Goal: Task Accomplishment & Management: Complete application form

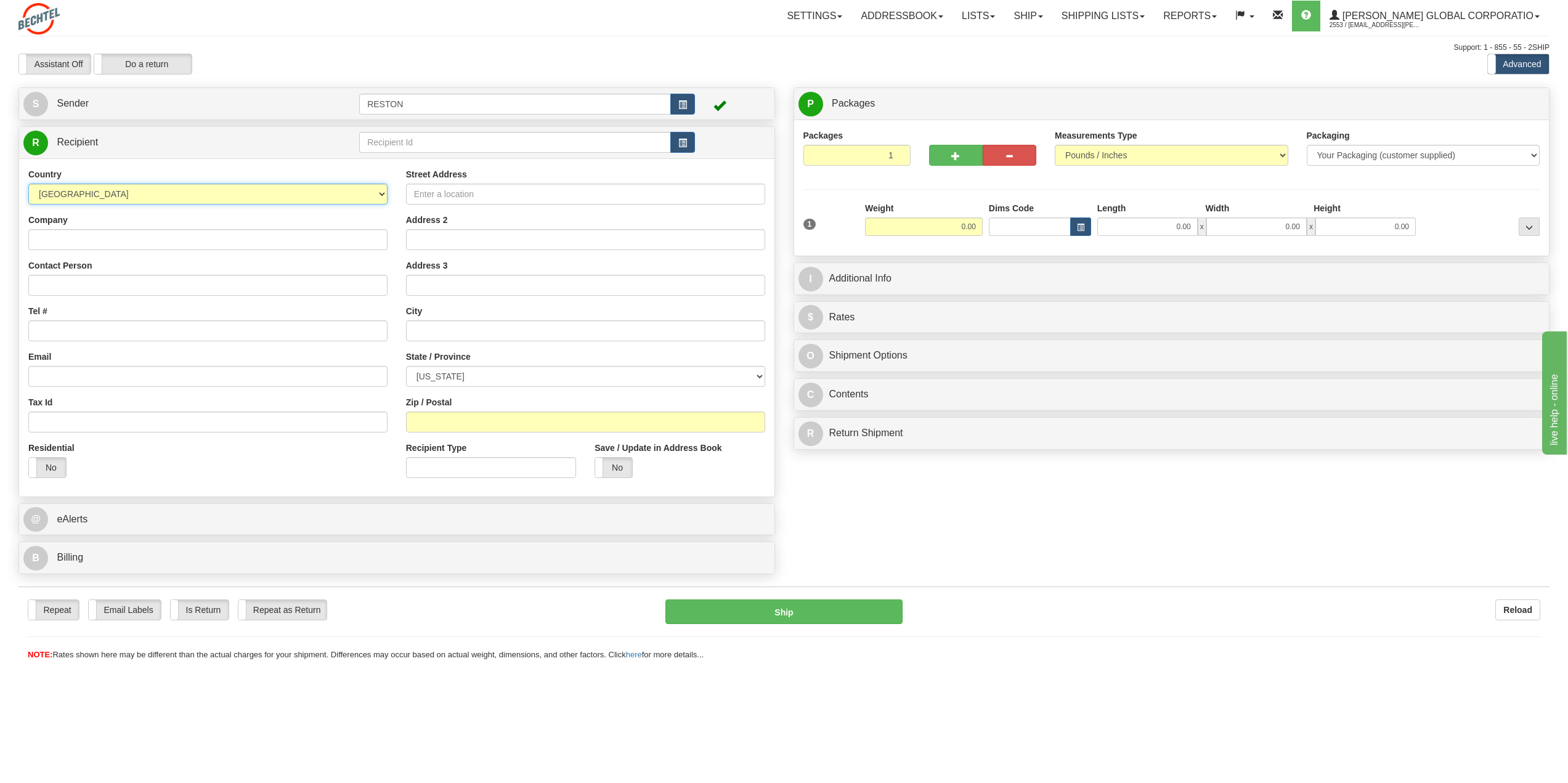
click at [228, 199] on select "[GEOGRAPHIC_DATA] [GEOGRAPHIC_DATA] [GEOGRAPHIC_DATA] [GEOGRAPHIC_DATA] [US_STA…" at bounding box center [208, 194] width 359 height 21
select select "AU"
click at [28, 184] on select "[GEOGRAPHIC_DATA] [GEOGRAPHIC_DATA] [GEOGRAPHIC_DATA] [GEOGRAPHIC_DATA] [US_STA…" at bounding box center [208, 194] width 359 height 21
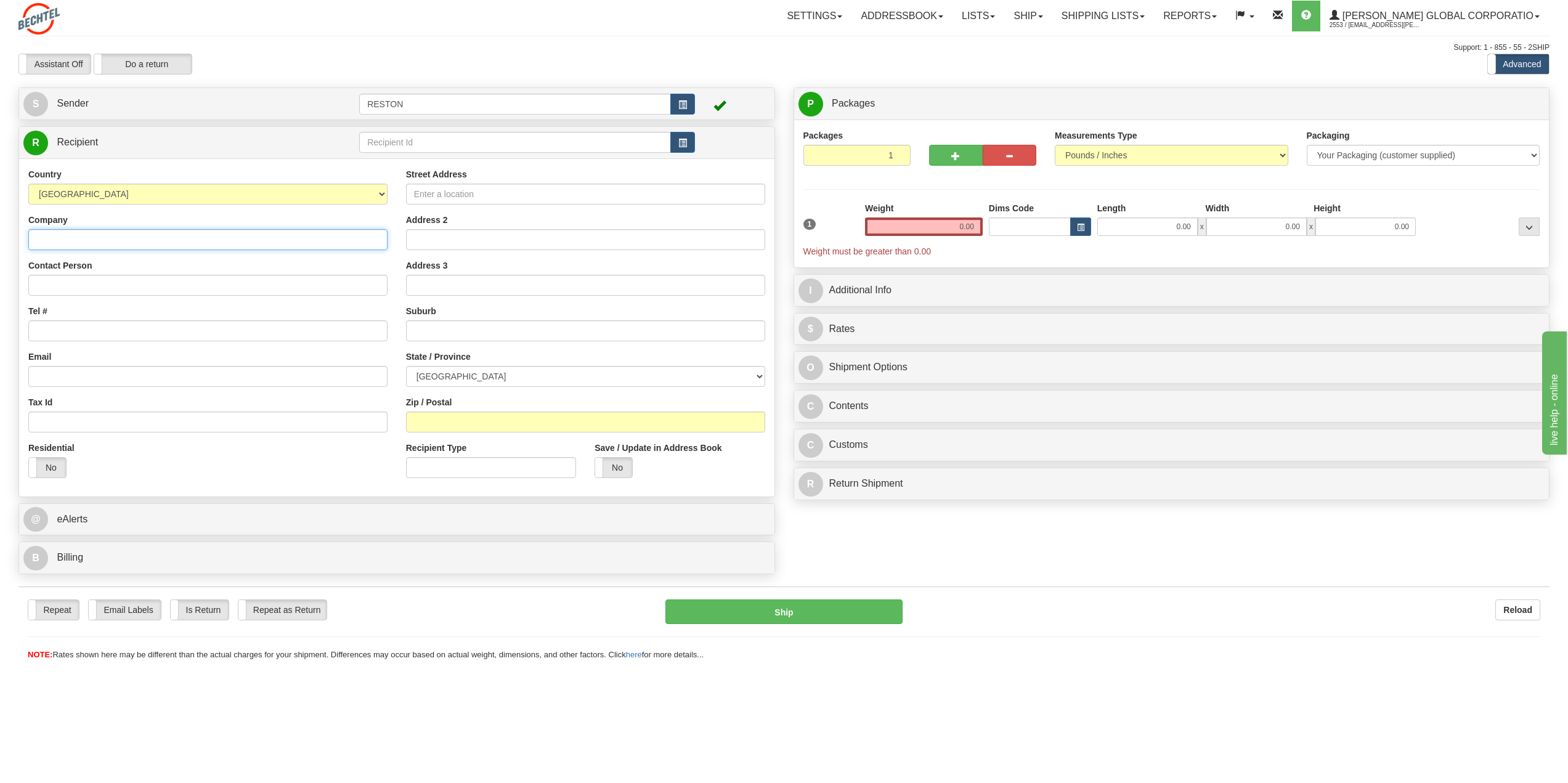
click at [136, 243] on input "Company" at bounding box center [208, 239] width 359 height 21
type input "[PERSON_NAME] ([GEOGRAPHIC_DATA])"
type input "[PERSON_NAME]"
type input "[PHONE_NUMBER]"
click at [126, 375] on input "Email" at bounding box center [208, 376] width 359 height 21
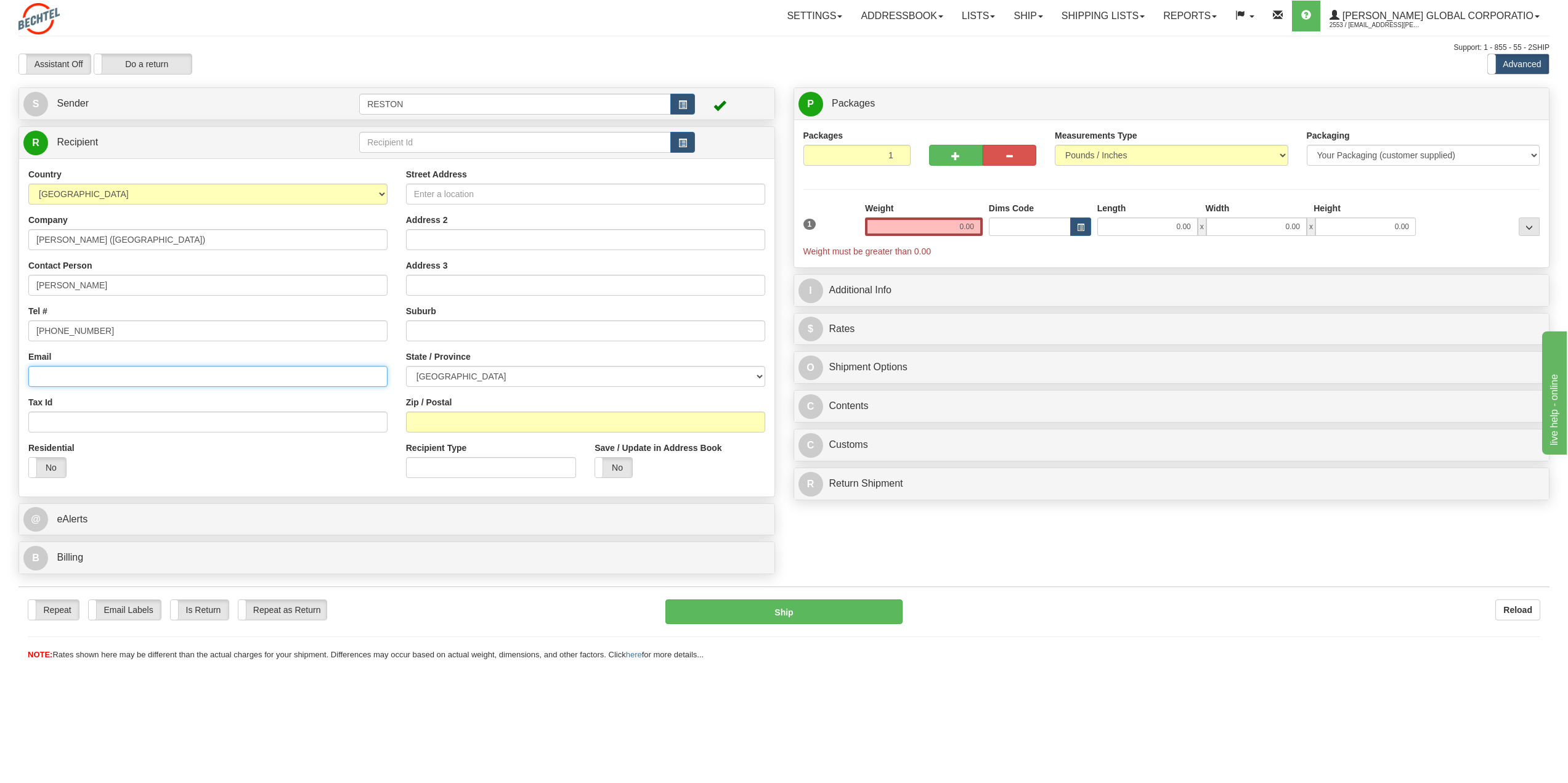
click at [178, 379] on input "Email" at bounding box center [208, 376] width 359 height 21
type input "[EMAIL_ADDRESS][PERSON_NAME][DOMAIN_NAME]"
drag, startPoint x: 452, startPoint y: 197, endPoint x: 479, endPoint y: 195, distance: 27.1
click at [452, 196] on input "Street Address" at bounding box center [585, 194] width 359 height 21
click at [472, 194] on input "Street Address" at bounding box center [585, 194] width 359 height 21
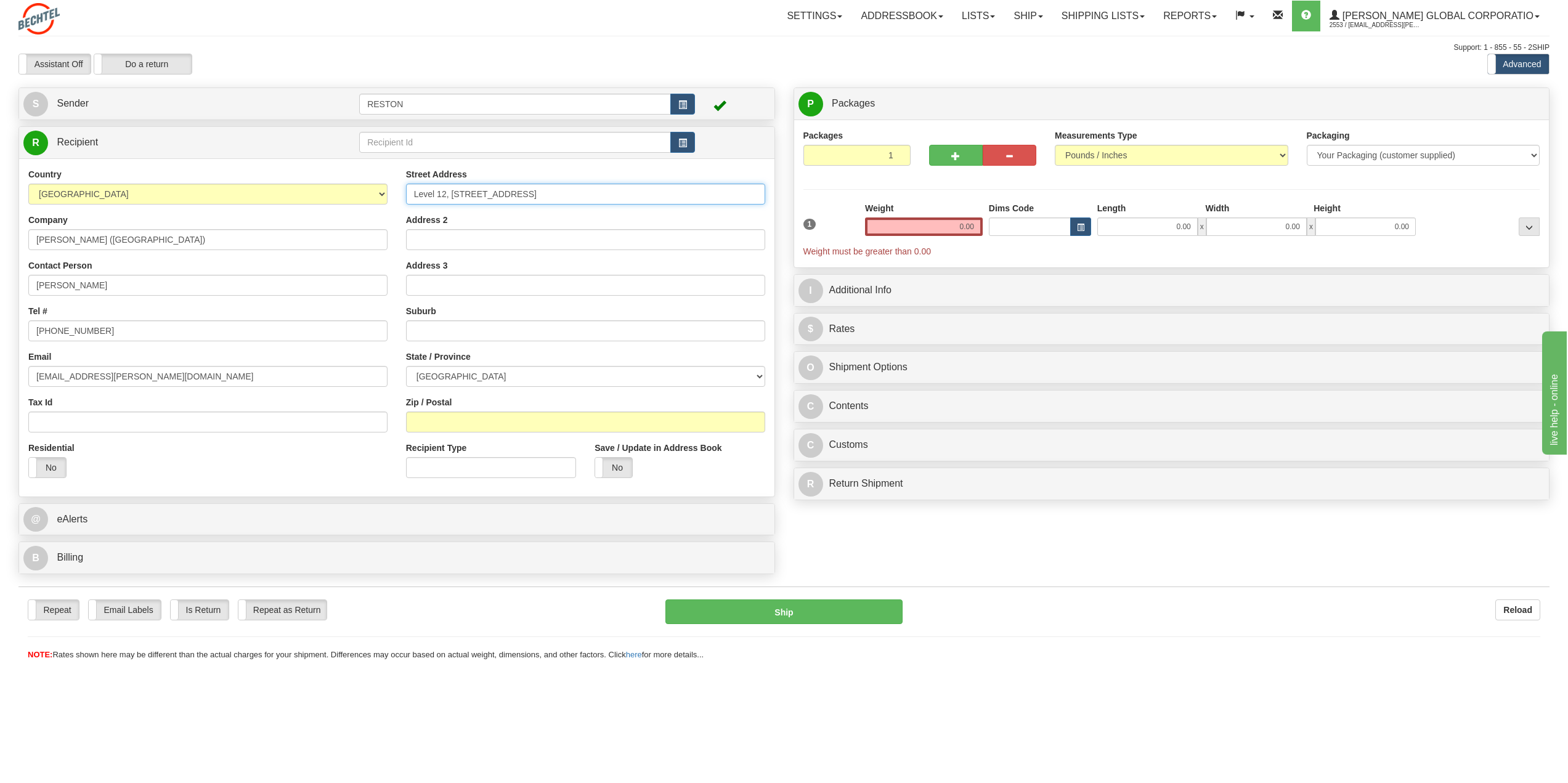
type input "Level 12, [STREET_ADDRESS]"
click at [476, 374] on select "[GEOGRAPHIC_DATA] [GEOGRAPHIC_DATA] [GEOGRAPHIC_DATA] [GEOGRAPHIC_DATA] [GEOGRA…" at bounding box center [585, 376] width 359 height 21
select select "WA"
click at [406, 366] on select "[GEOGRAPHIC_DATA] [GEOGRAPHIC_DATA] [GEOGRAPHIC_DATA] [GEOGRAPHIC_DATA] [GEOGRA…" at bounding box center [585, 376] width 359 height 21
drag, startPoint x: 66, startPoint y: 240, endPoint x: 229, endPoint y: 237, distance: 163.0
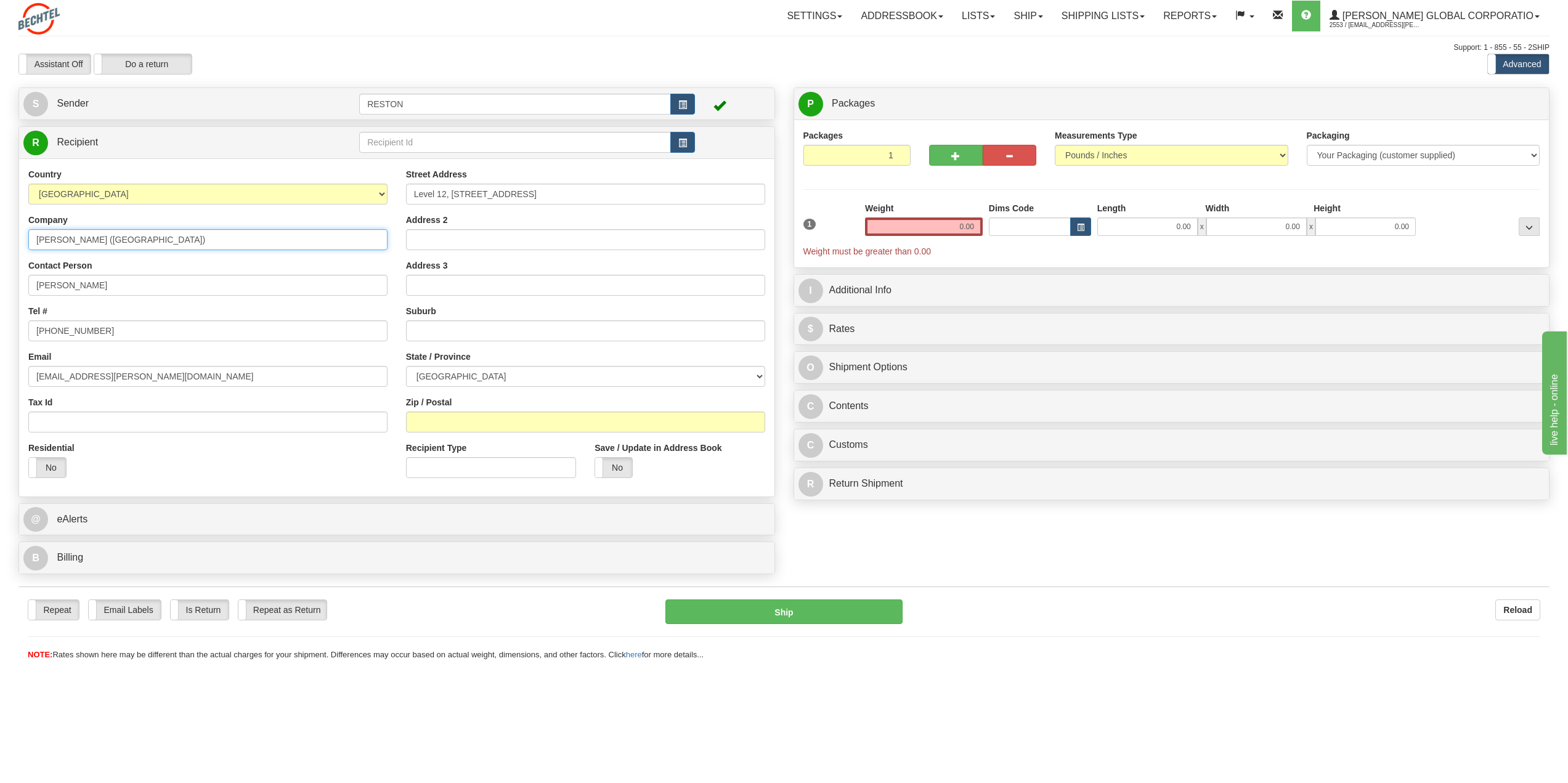
click at [229, 237] on input "[PERSON_NAME] ([GEOGRAPHIC_DATA])" at bounding box center [208, 239] width 359 height 21
type input "[PERSON_NAME]"
click at [493, 418] on input "Zip / Postal" at bounding box center [585, 421] width 359 height 21
type input "6000"
click at [552, 330] on input "text" at bounding box center [585, 330] width 359 height 21
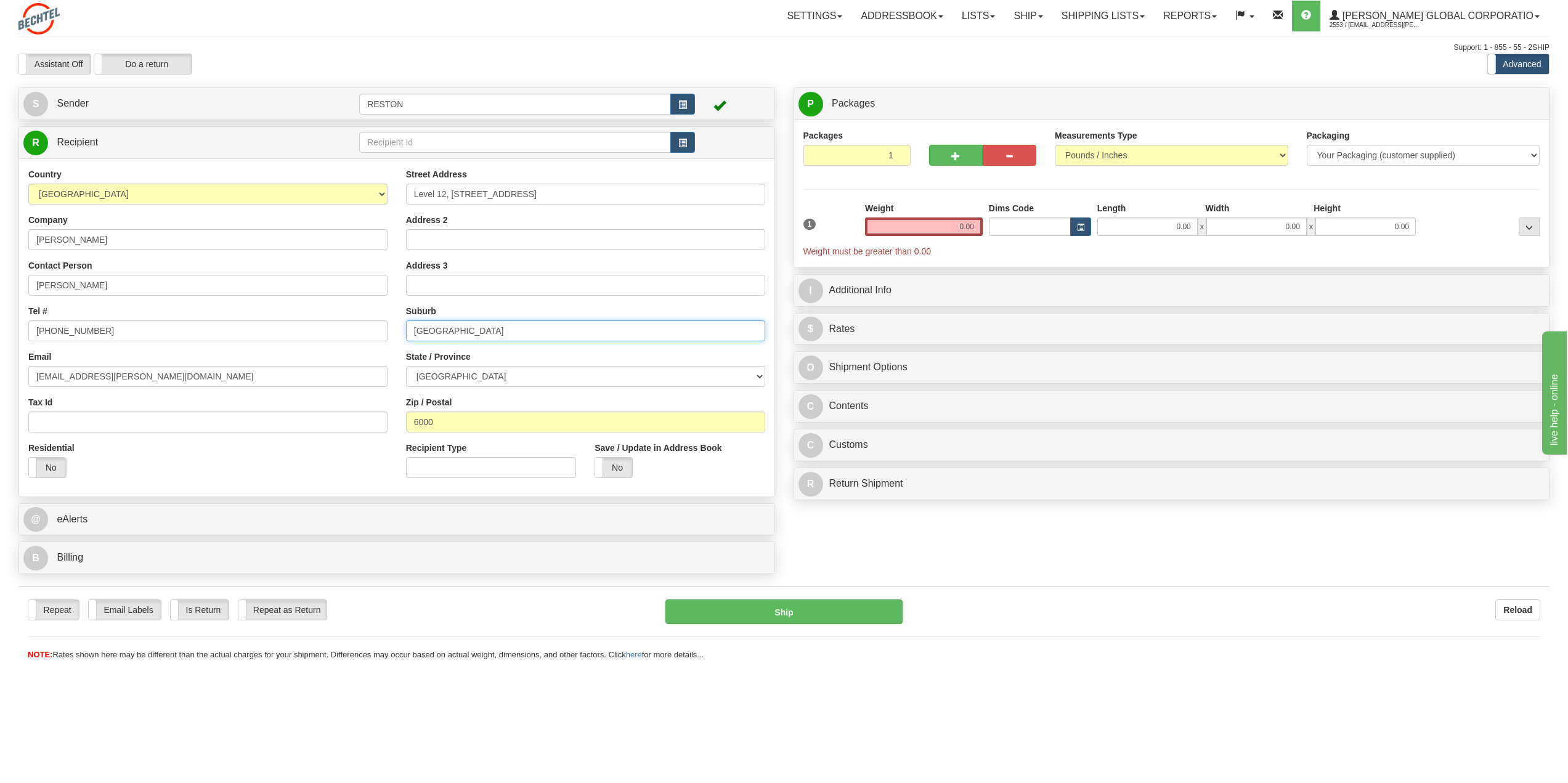
type input "[GEOGRAPHIC_DATA]"
click at [949, 232] on input "0.00" at bounding box center [924, 227] width 118 height 18
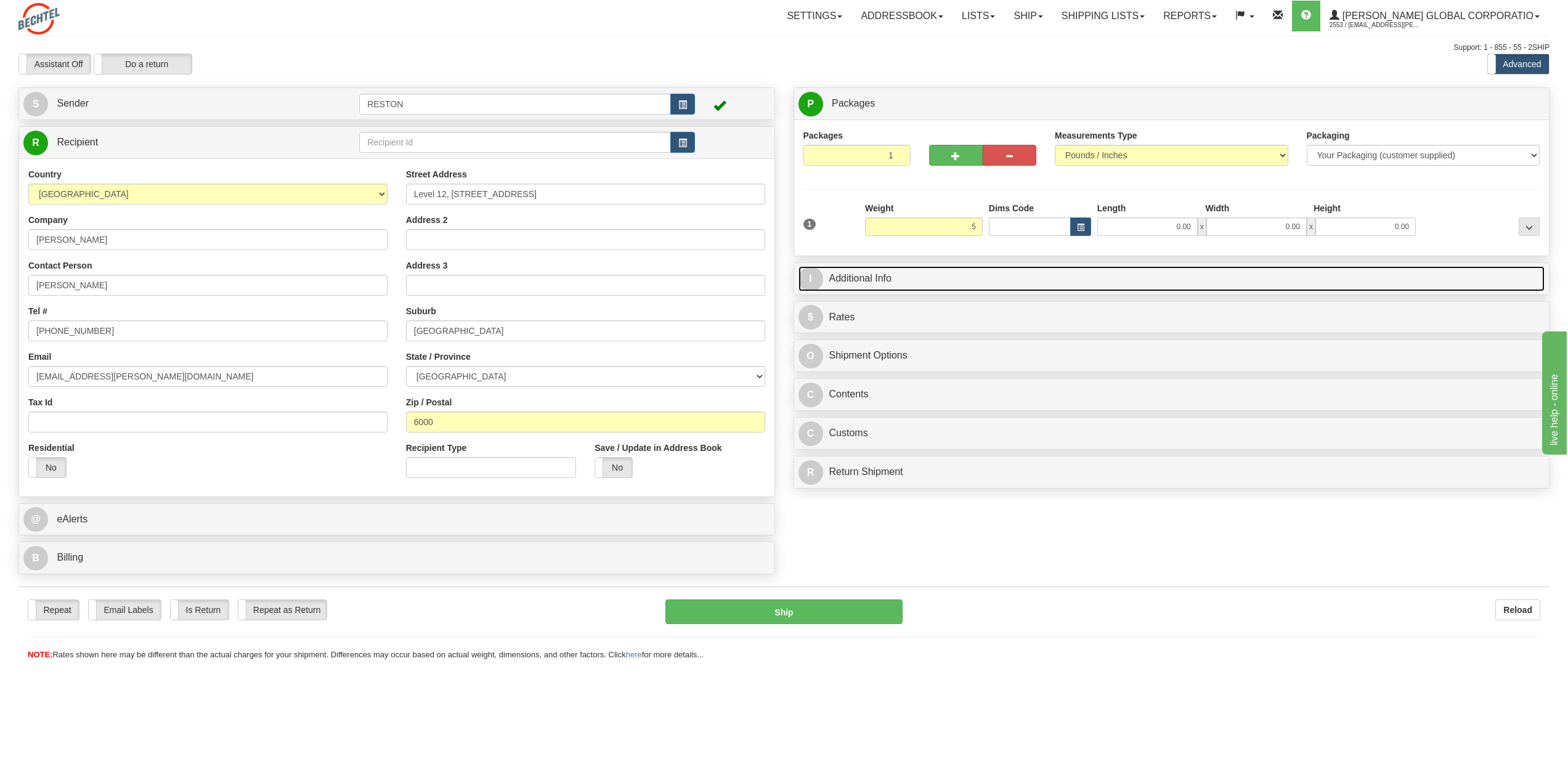
type input "0.50"
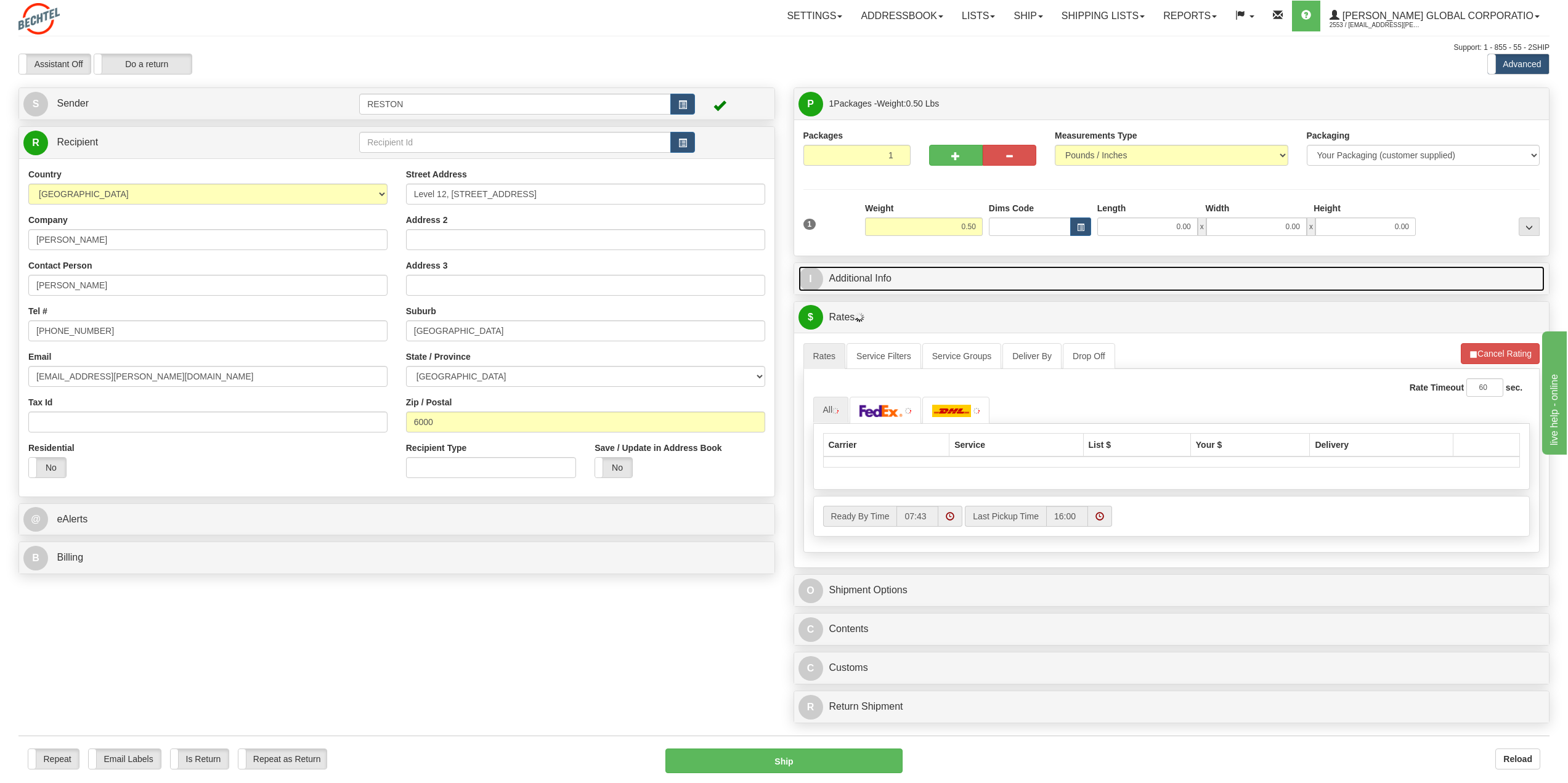
click at [893, 277] on link "I Additional Info" at bounding box center [1171, 279] width 747 height 25
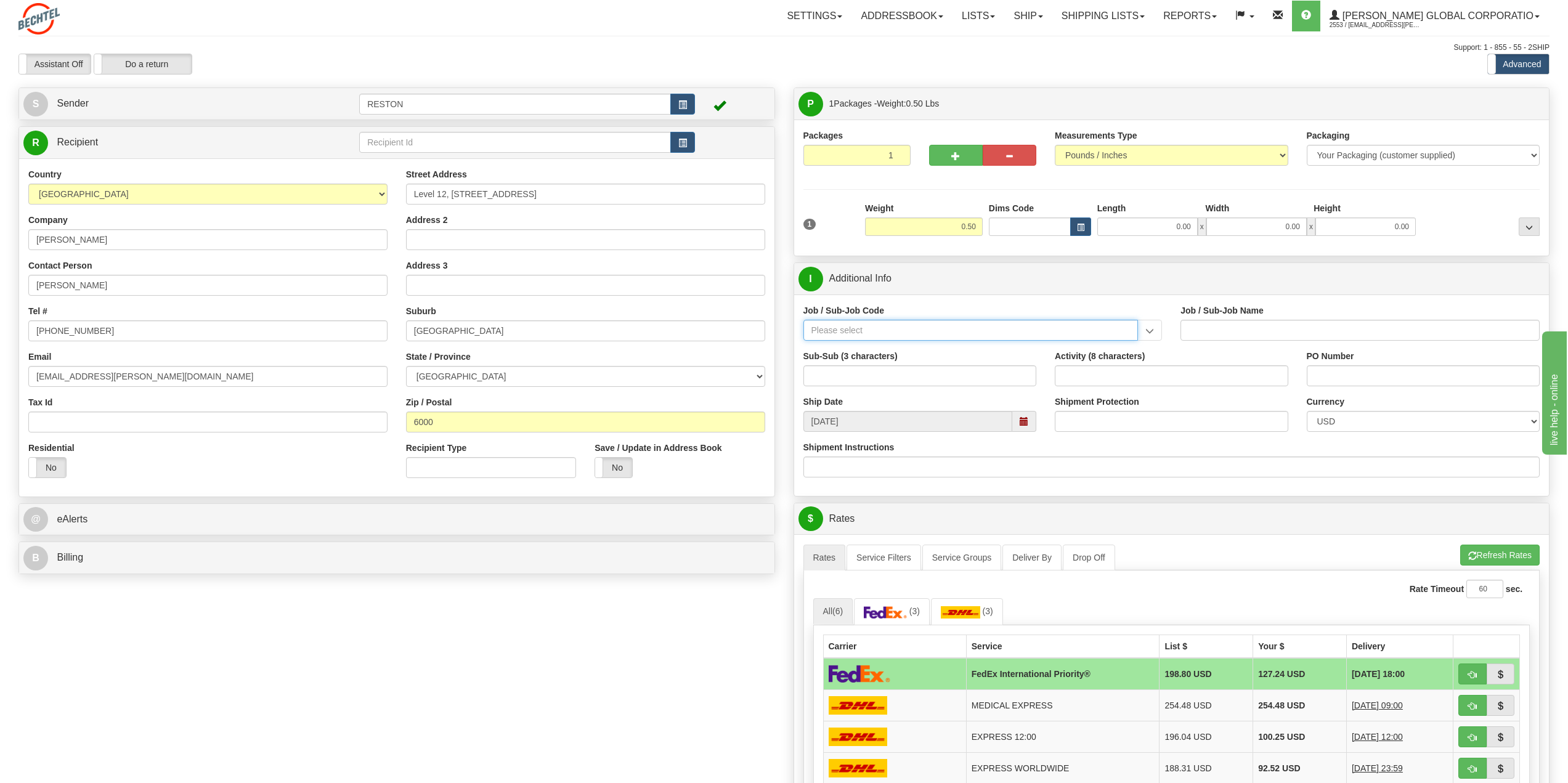
click at [893, 334] on input "Job / Sub-Job Code" at bounding box center [971, 330] width 335 height 21
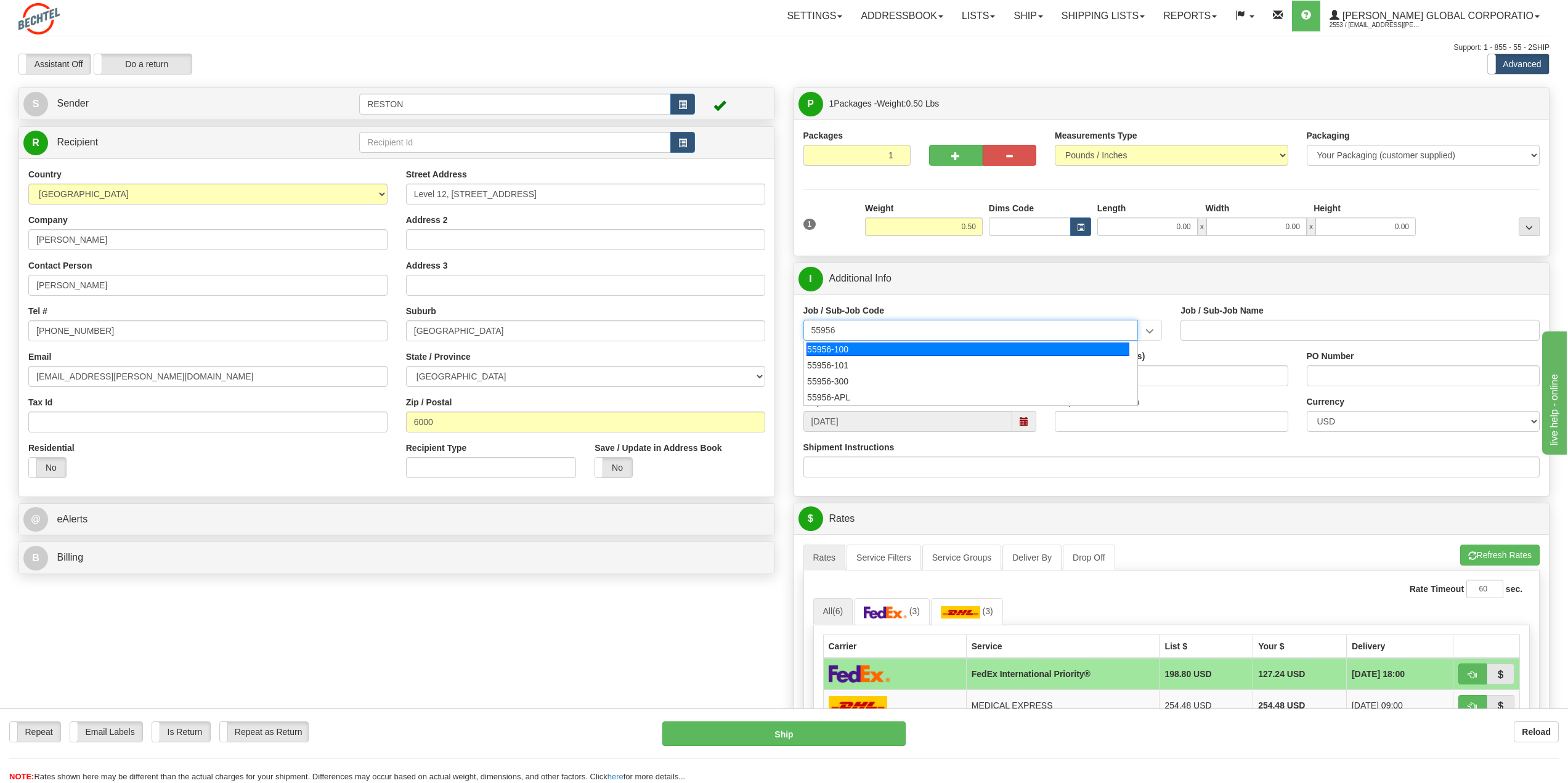
click at [895, 349] on div "55956-100" at bounding box center [968, 350] width 323 height 14
type input "55956-100"
type input "AMERICAS RENEWABLES - MANAGEMENT"
type input "55956-100"
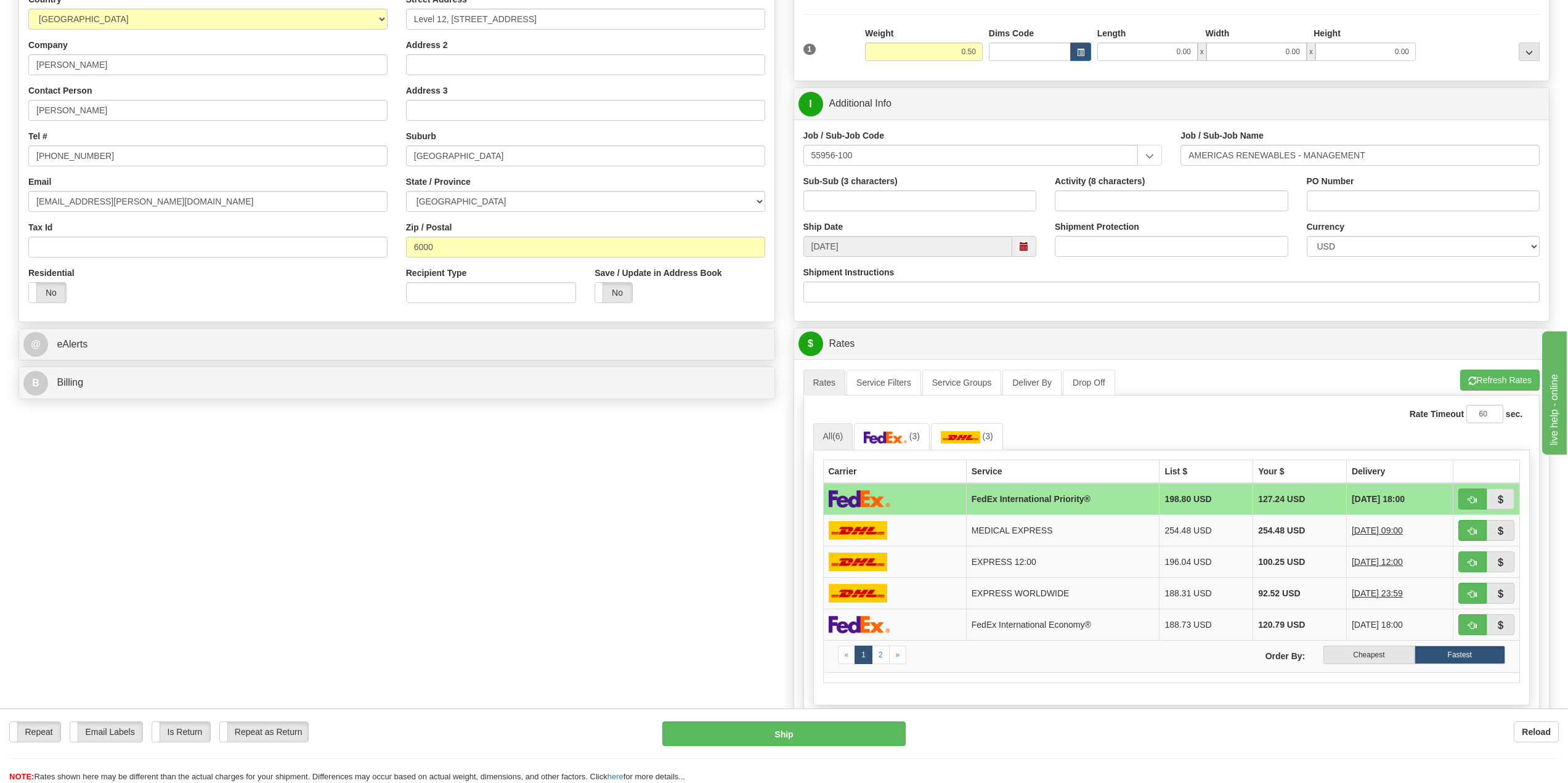
scroll to position [185, 0]
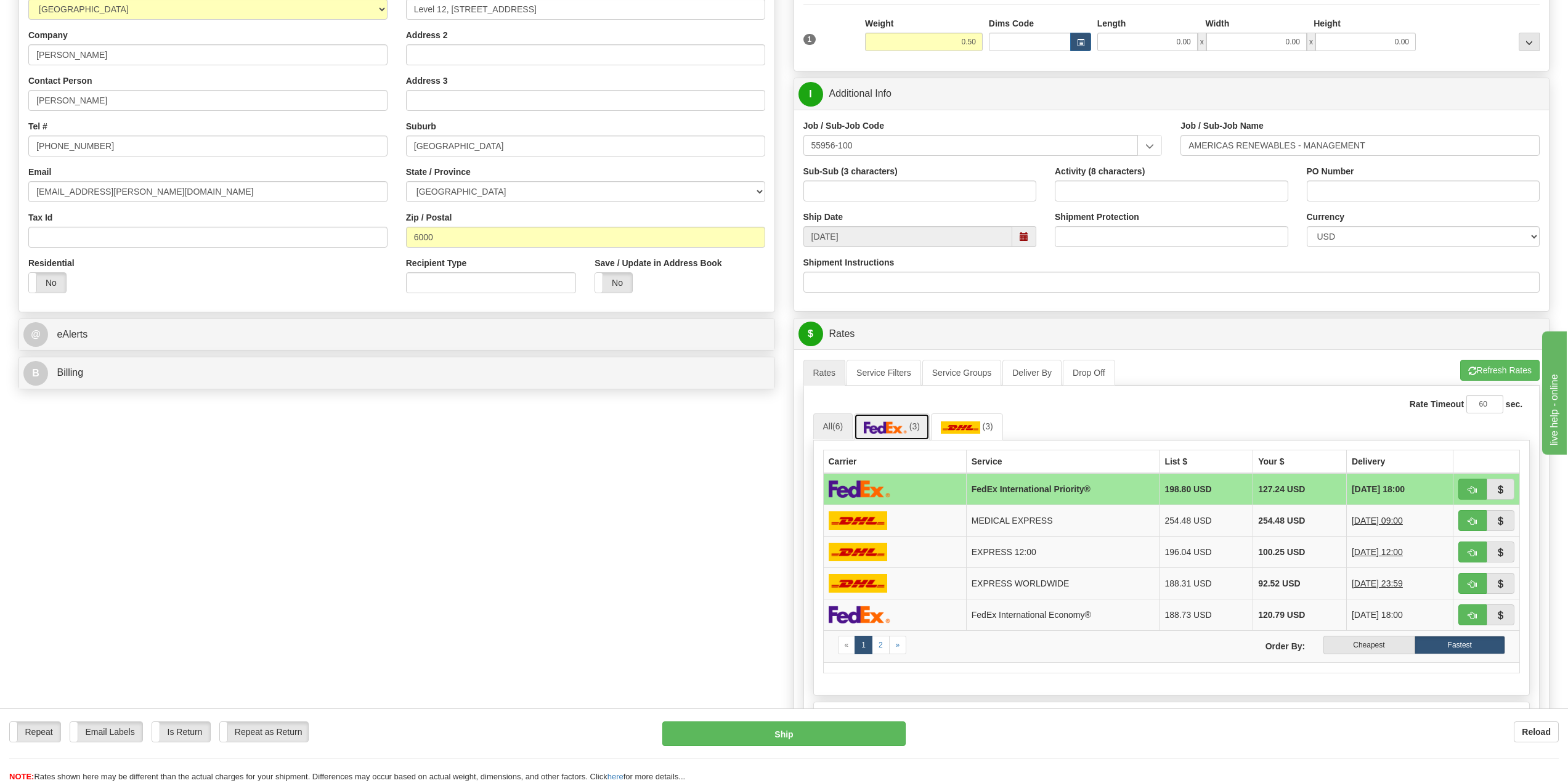
click at [885, 429] on img at bounding box center [885, 427] width 43 height 12
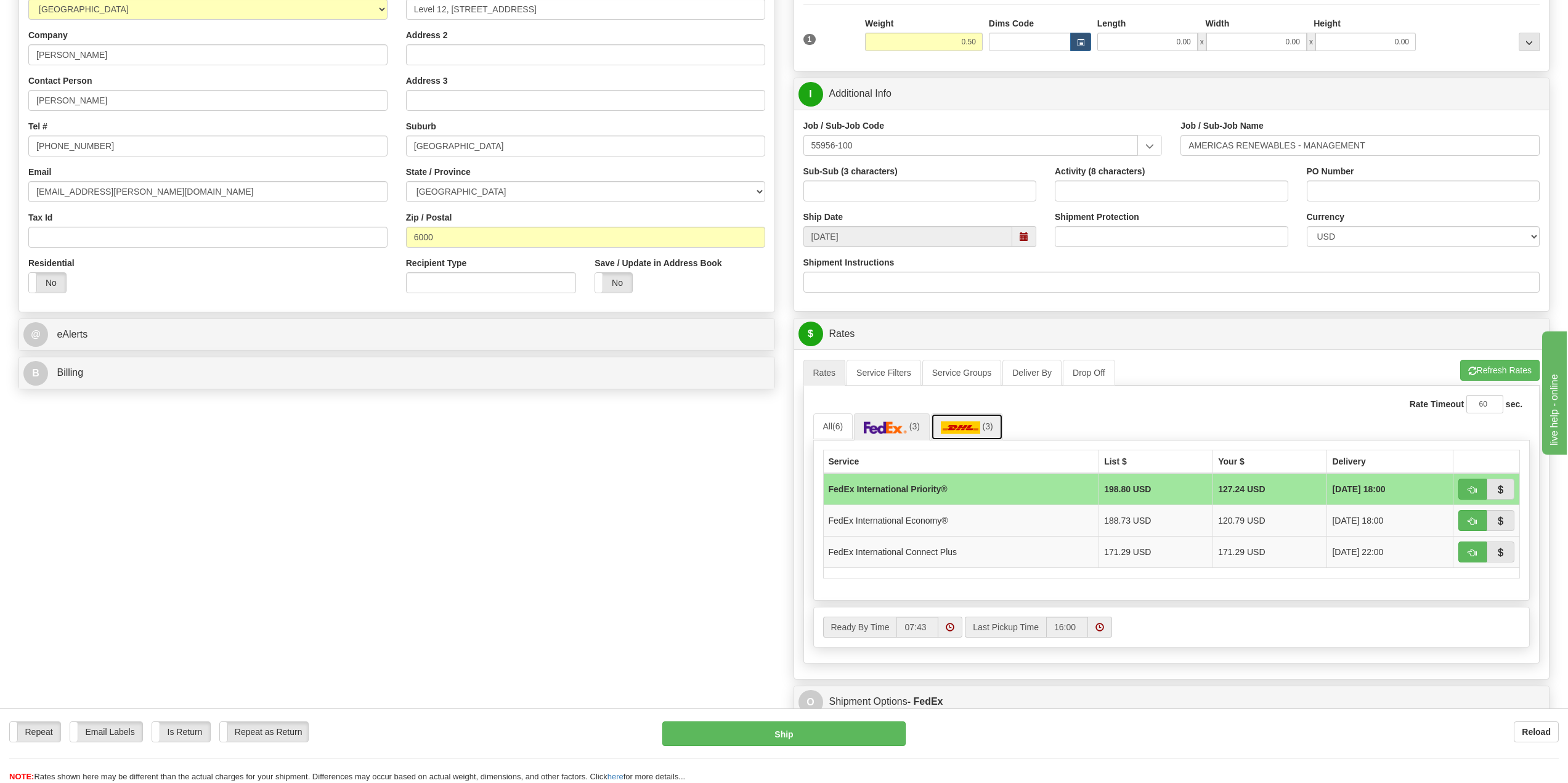
click at [964, 430] on img at bounding box center [961, 427] width 40 height 12
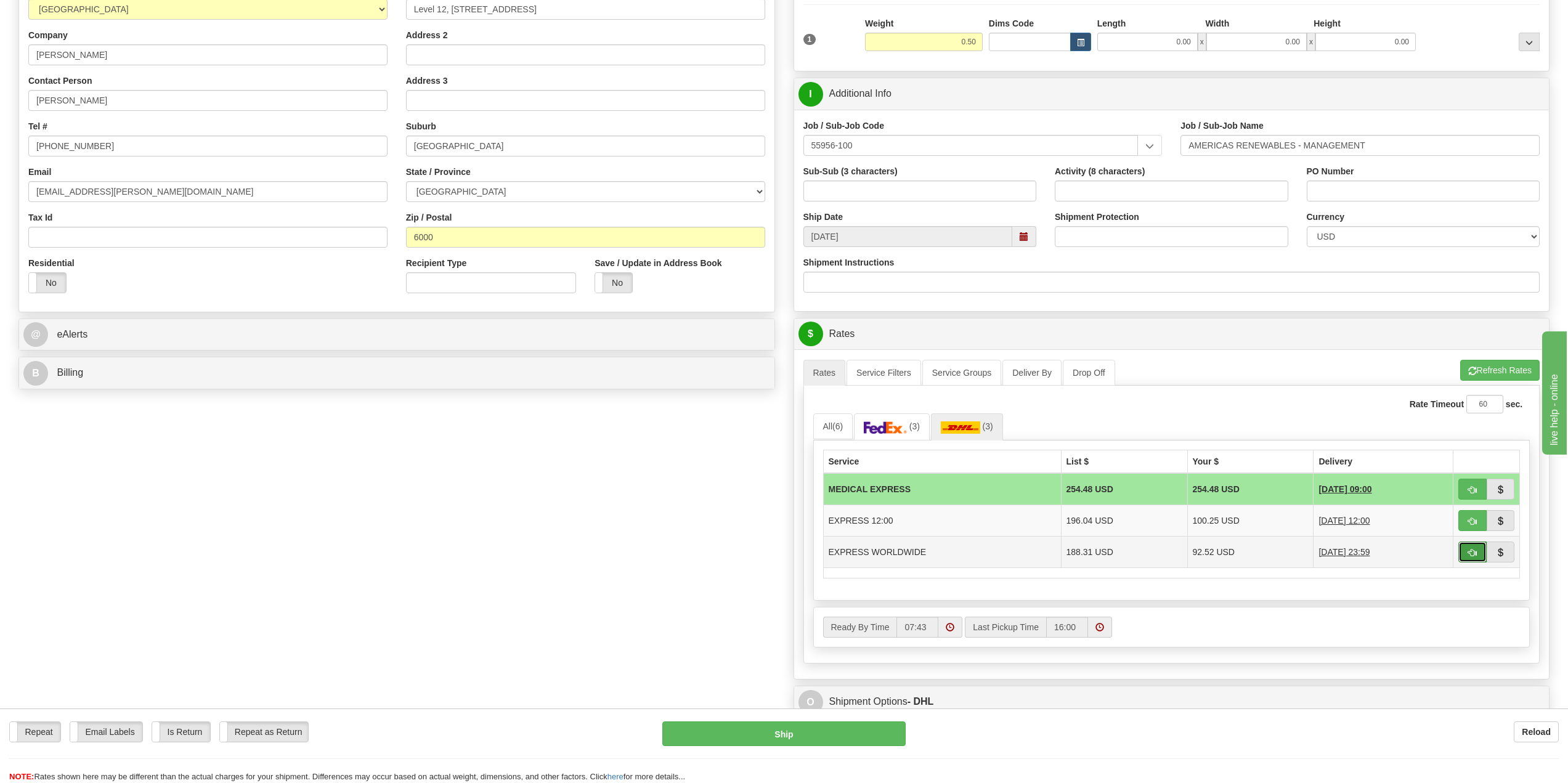
click at [1467, 557] on button "button" at bounding box center [1472, 552] width 28 height 21
type input "P"
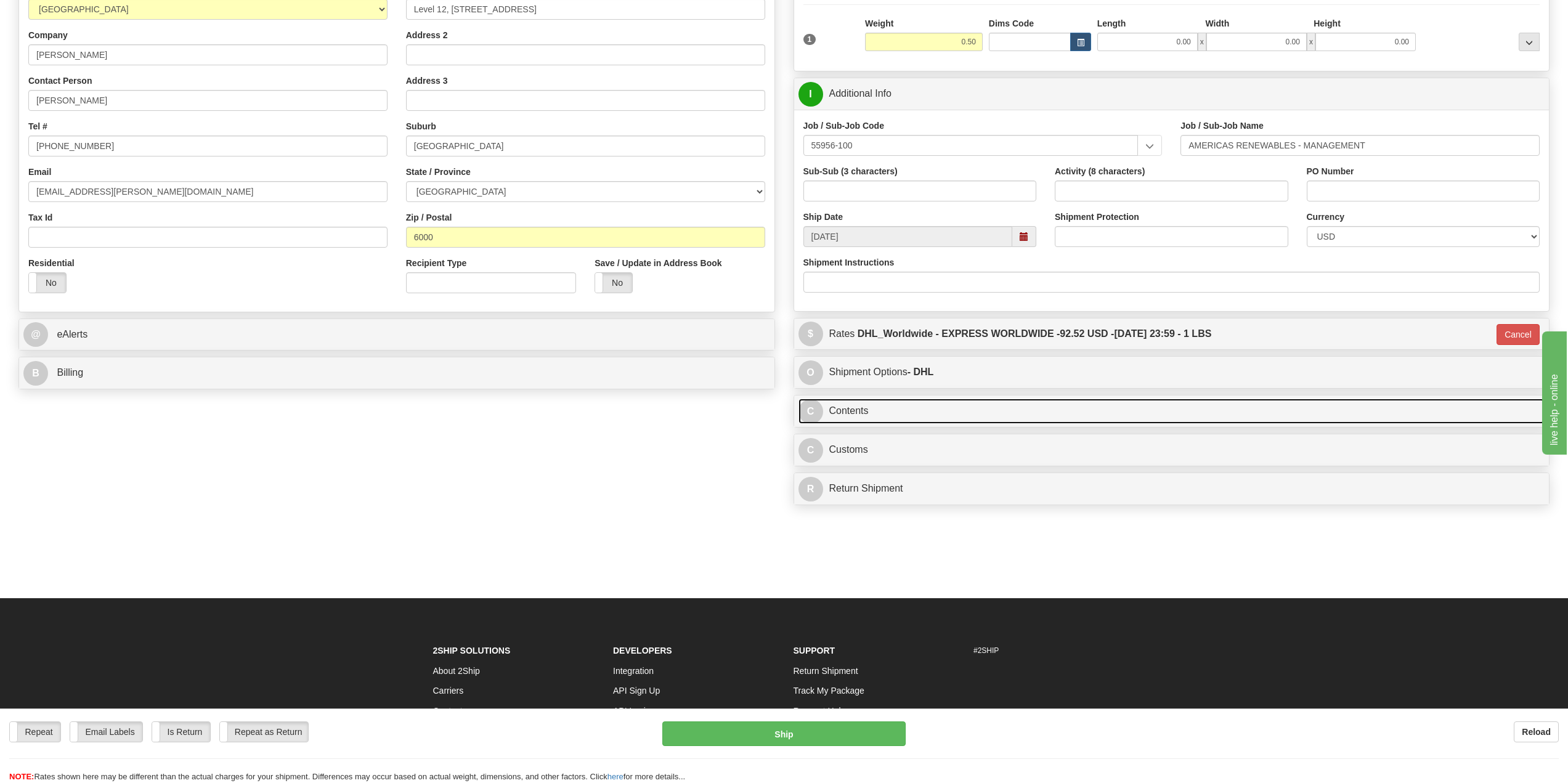
click at [846, 411] on link "C Contents" at bounding box center [1171, 411] width 747 height 25
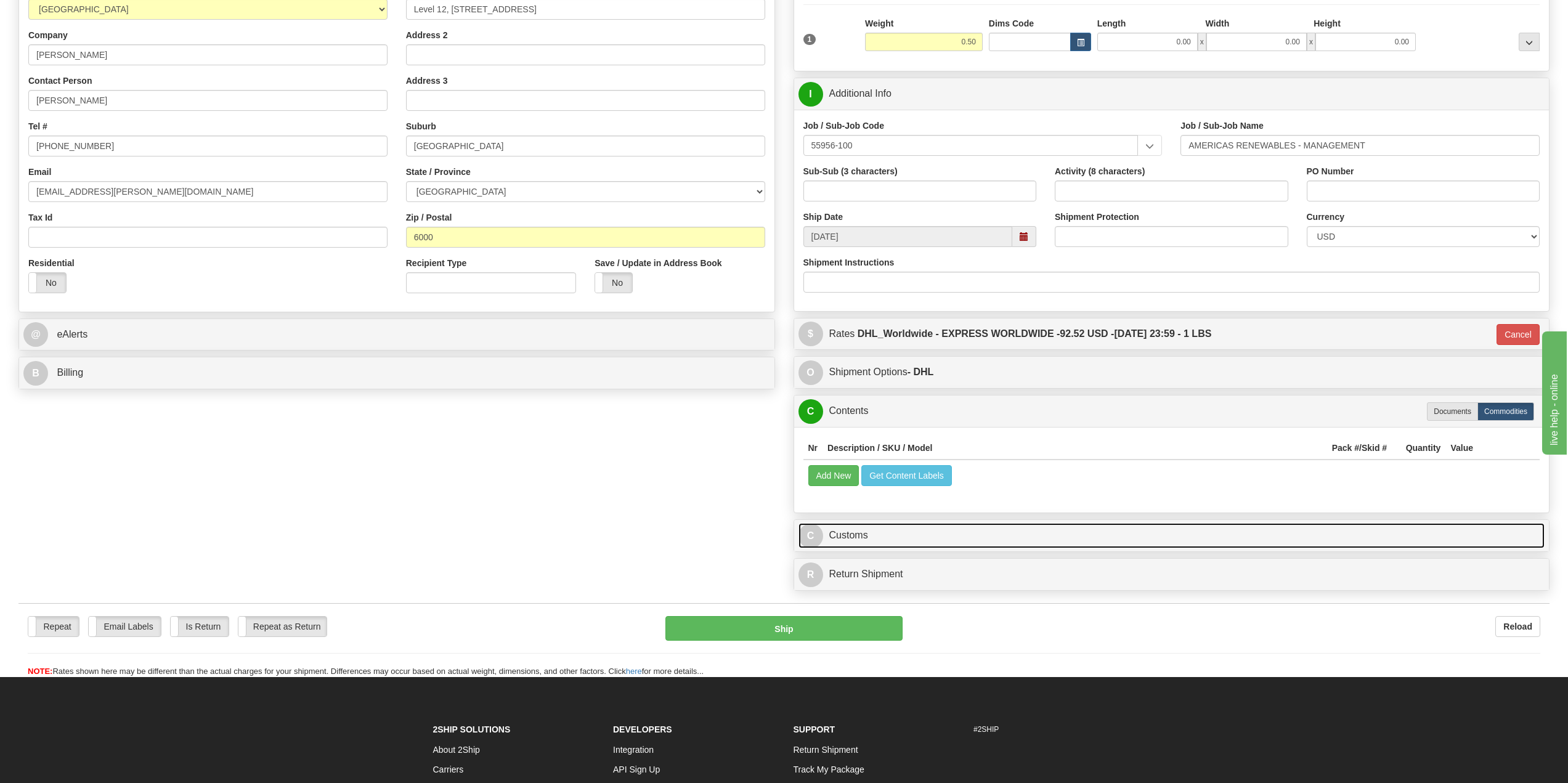
click at [839, 536] on link "C Customs" at bounding box center [1171, 535] width 747 height 25
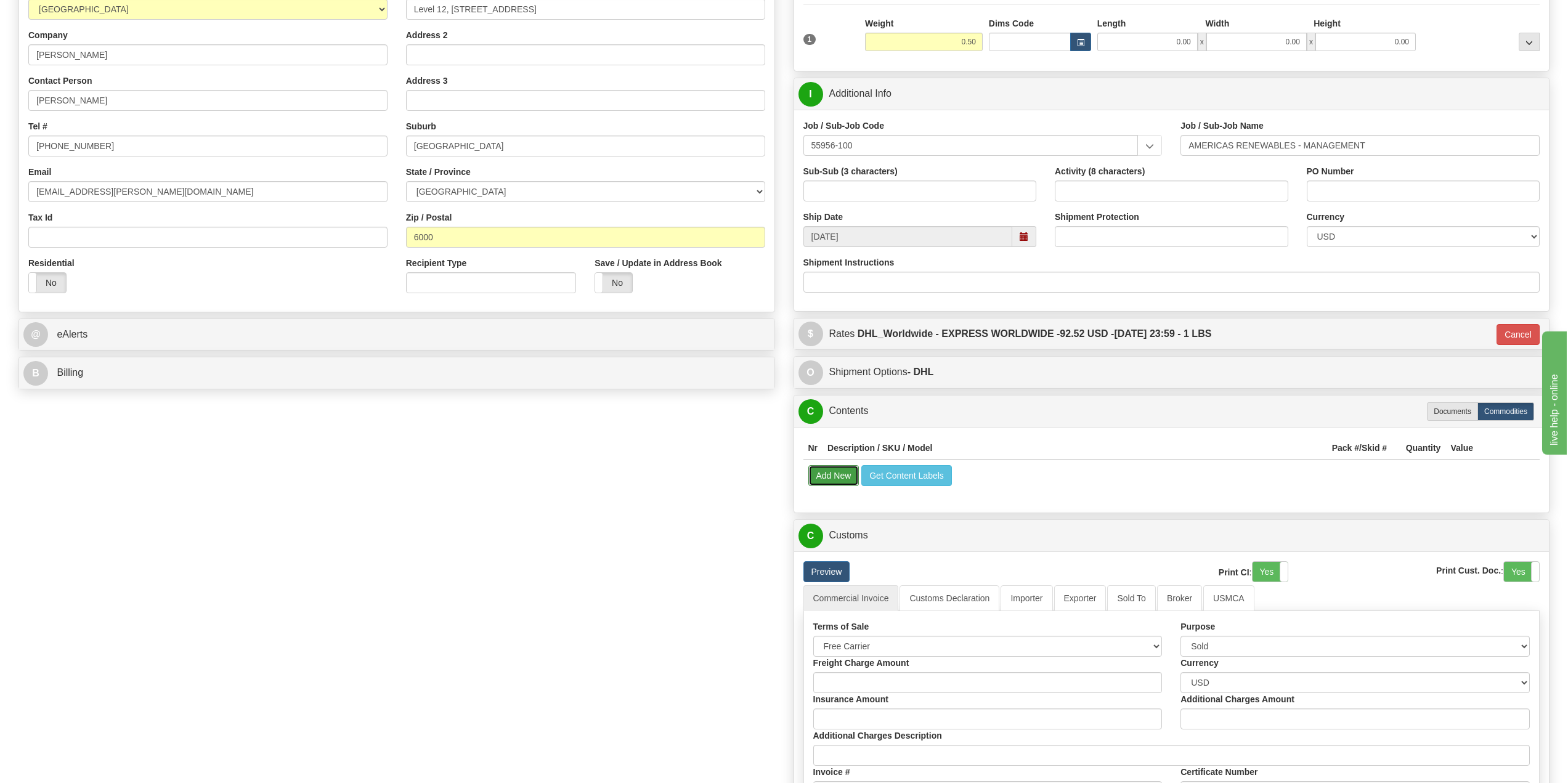
click at [834, 477] on button "Add New" at bounding box center [833, 475] width 51 height 21
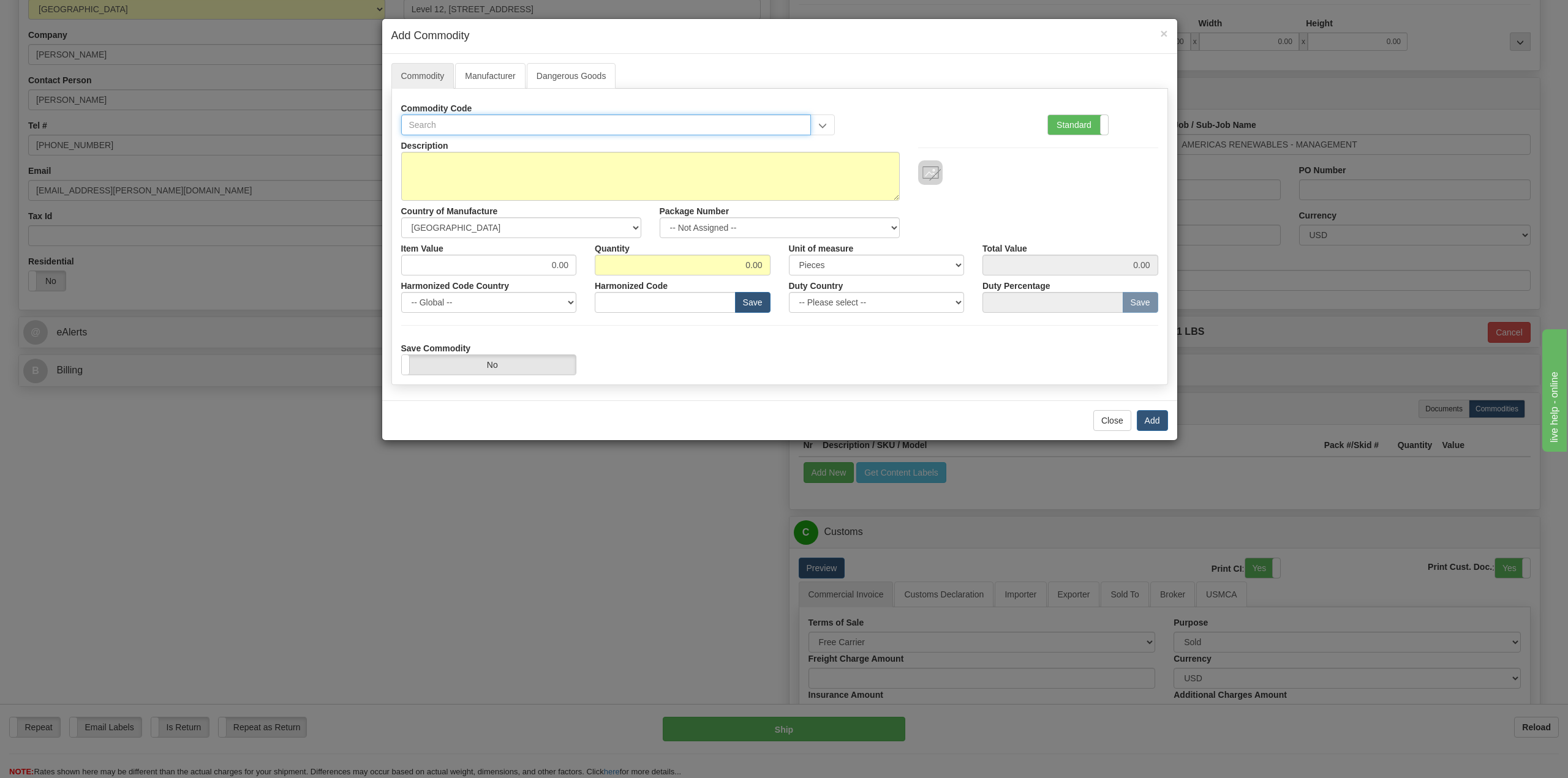
click at [531, 132] on input "text" at bounding box center [606, 124] width 410 height 20
type input "Badge"
click at [567, 162] on textarea "Description" at bounding box center [650, 176] width 498 height 49
type textarea "Company badge"
click at [637, 231] on select "-- Unknown -- [GEOGRAPHIC_DATA] [GEOGRAPHIC_DATA] [GEOGRAPHIC_DATA] [GEOGRAPHIC…" at bounding box center [521, 227] width 240 height 20
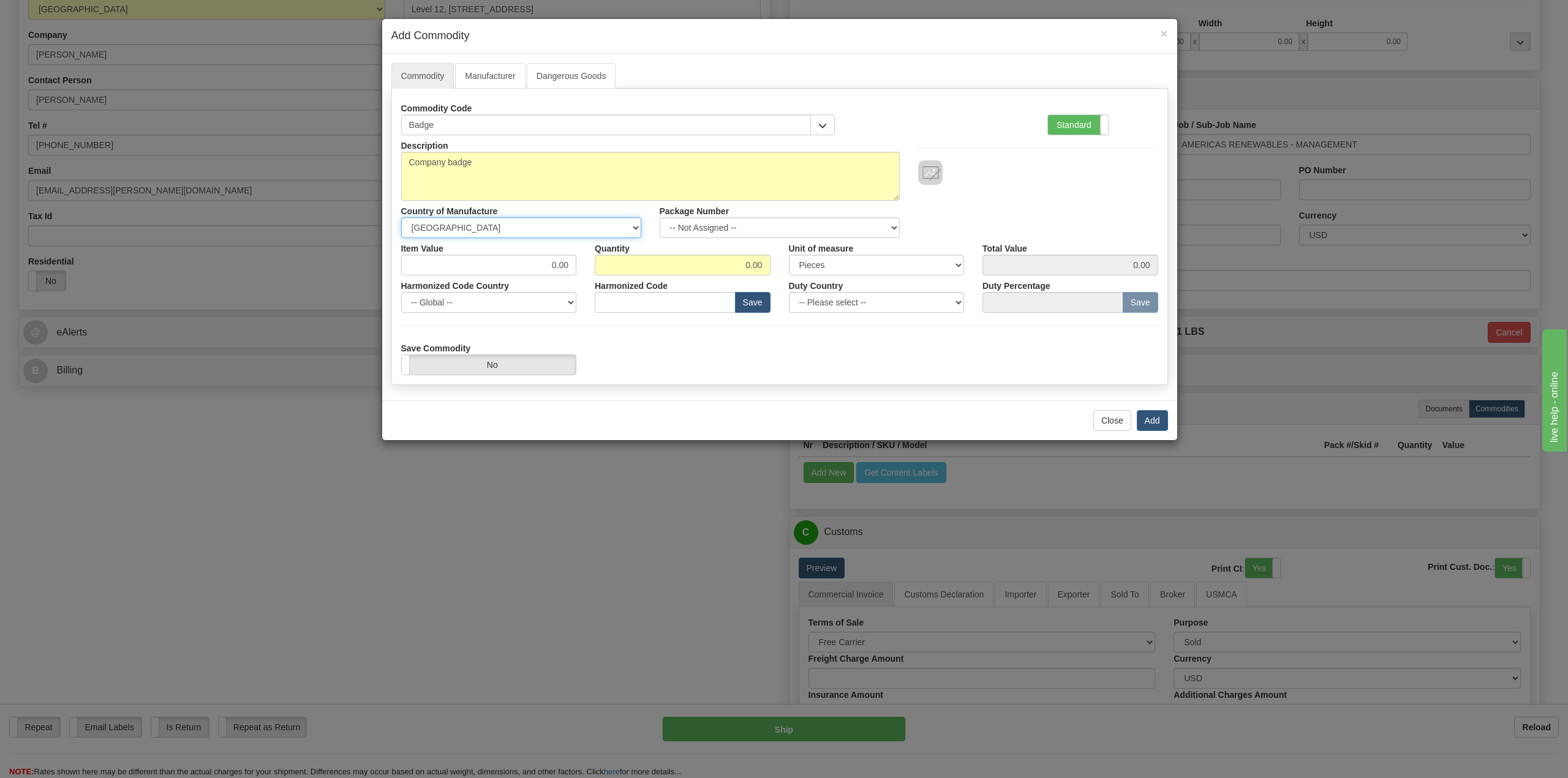
select select "AU"
click at [401, 218] on select "-- Unknown -- [GEOGRAPHIC_DATA] [GEOGRAPHIC_DATA] [GEOGRAPHIC_DATA] [GEOGRAPHIC…" at bounding box center [521, 227] width 240 height 20
drag, startPoint x: 711, startPoint y: 262, endPoint x: 802, endPoint y: 249, distance: 91.9
click at [802, 249] on div "Item Value 0.00 Quantity 0.00 Unit of measure 3 Thousand Square Inches Adjustme…" at bounding box center [780, 256] width 775 height 37
type input "1.0"
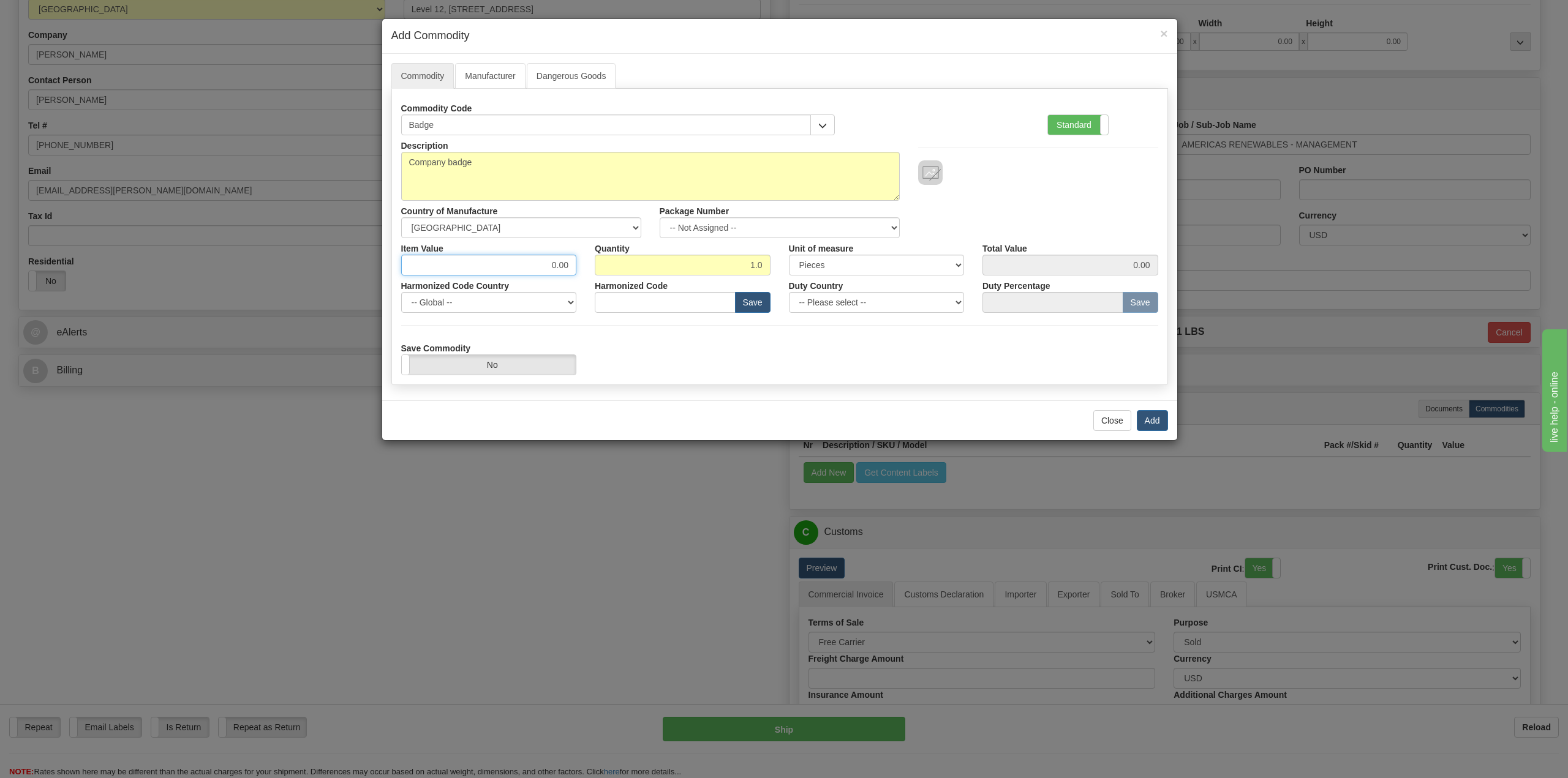
click at [531, 268] on input "0.00" at bounding box center [489, 265] width 176 height 20
type input "1.00"
click at [770, 348] on div "Save Commodity Yes No" at bounding box center [780, 356] width 775 height 37
click at [1154, 421] on button "Add" at bounding box center [1152, 420] width 31 height 20
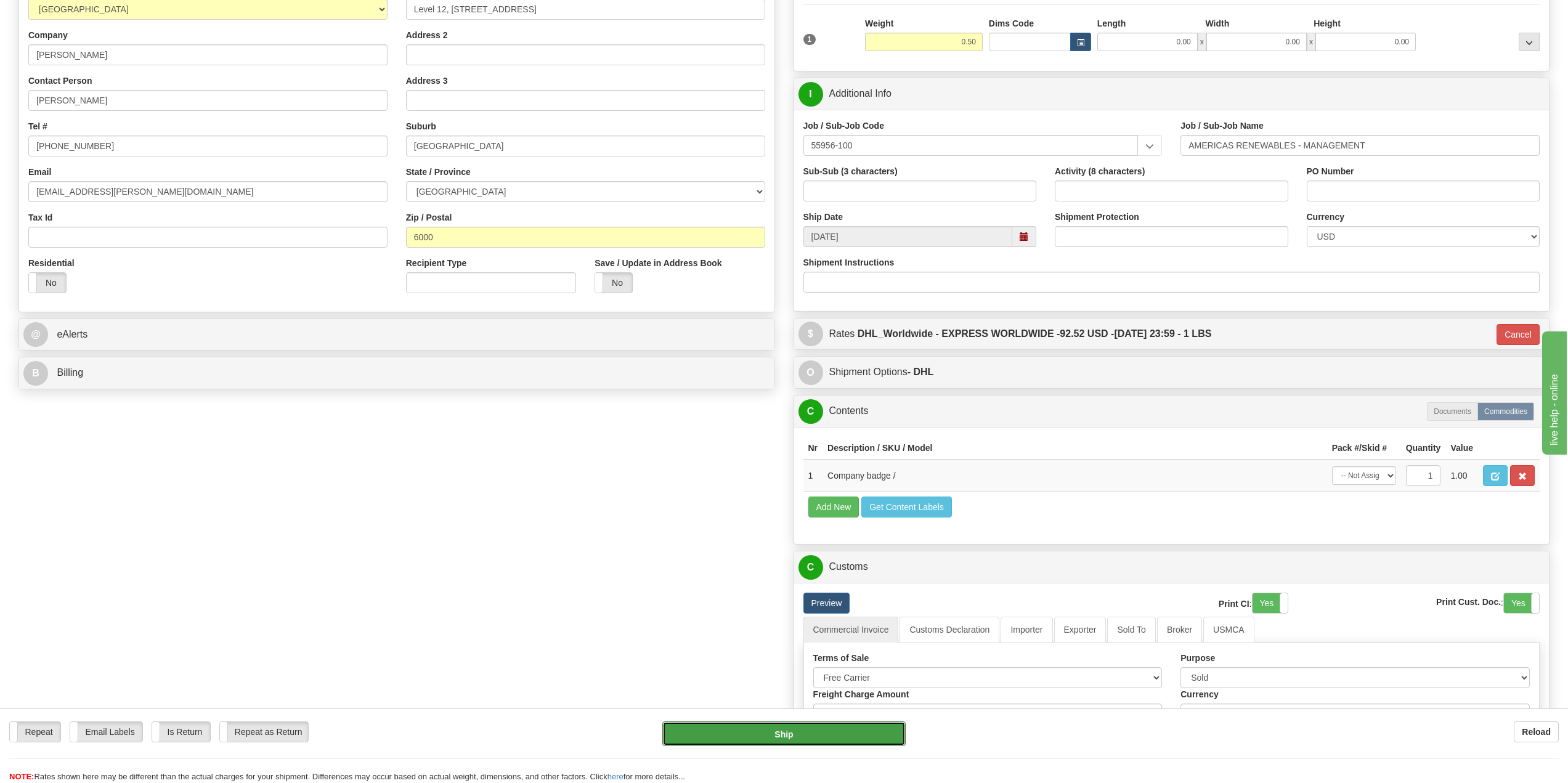
click at [784, 731] on button "Ship" at bounding box center [784, 733] width 243 height 24
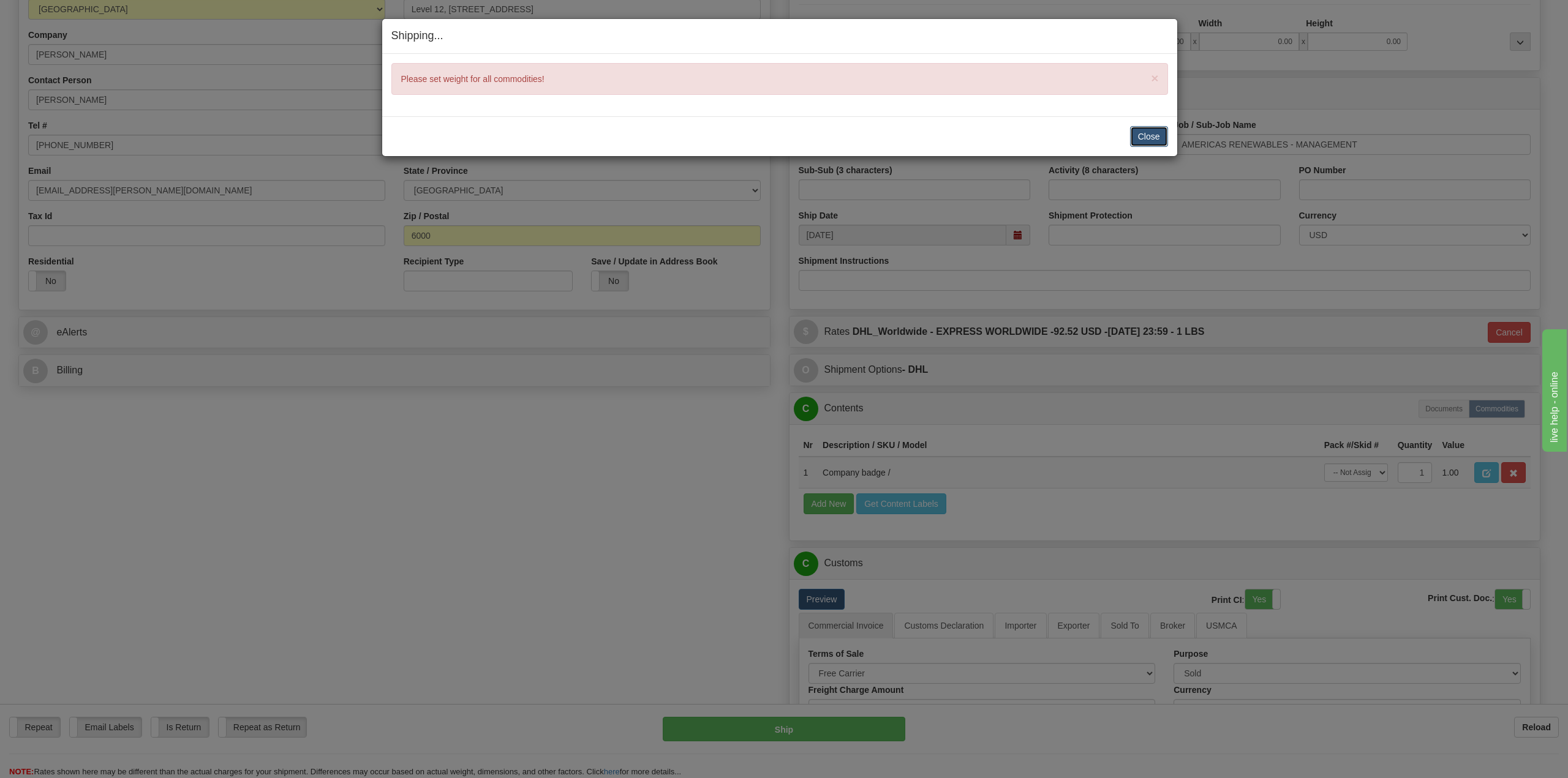
click at [1142, 137] on button "Close" at bounding box center [1149, 136] width 38 height 20
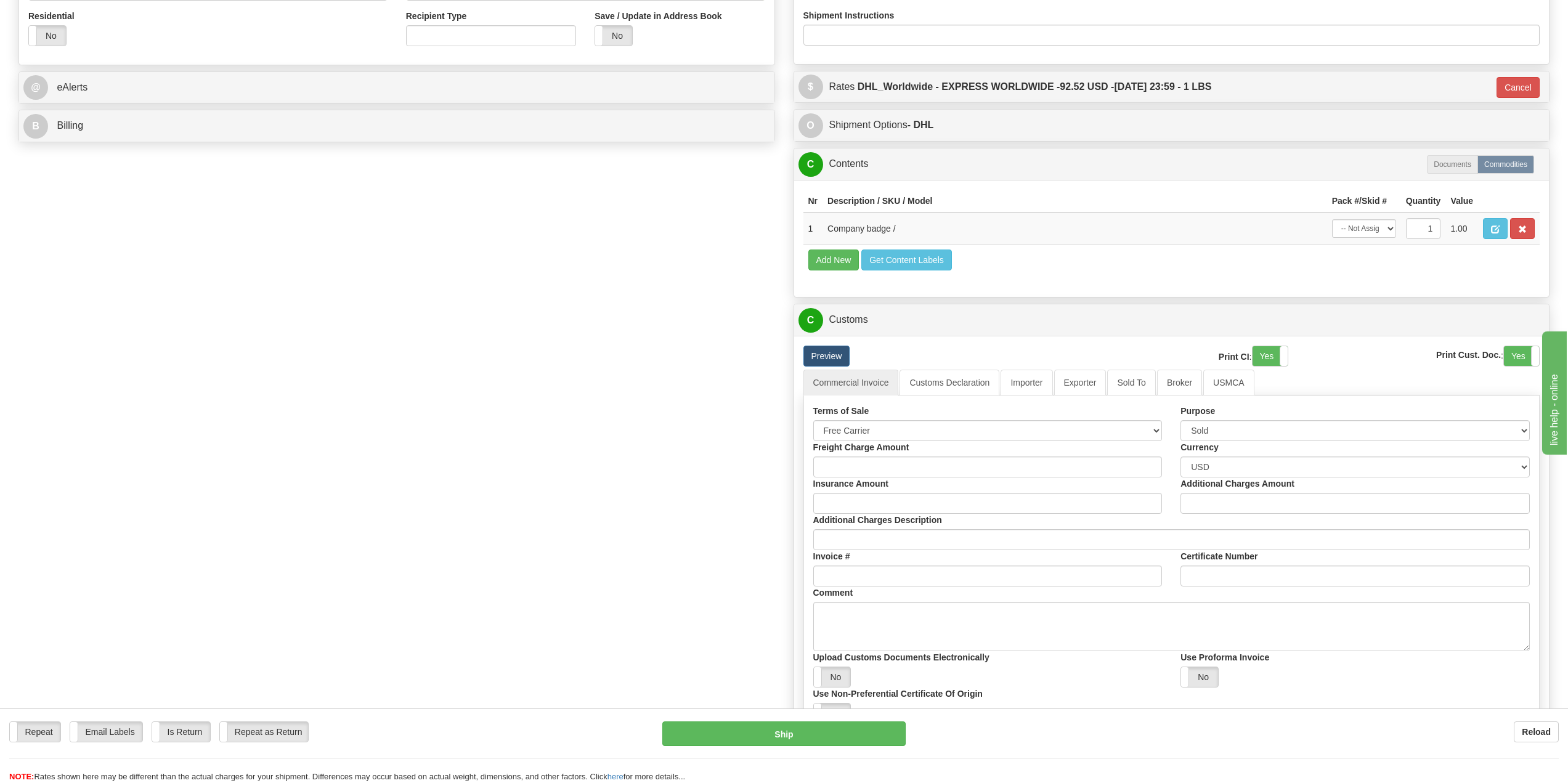
scroll to position [431, 0]
click at [1495, 232] on span "button" at bounding box center [1495, 230] width 8 height 8
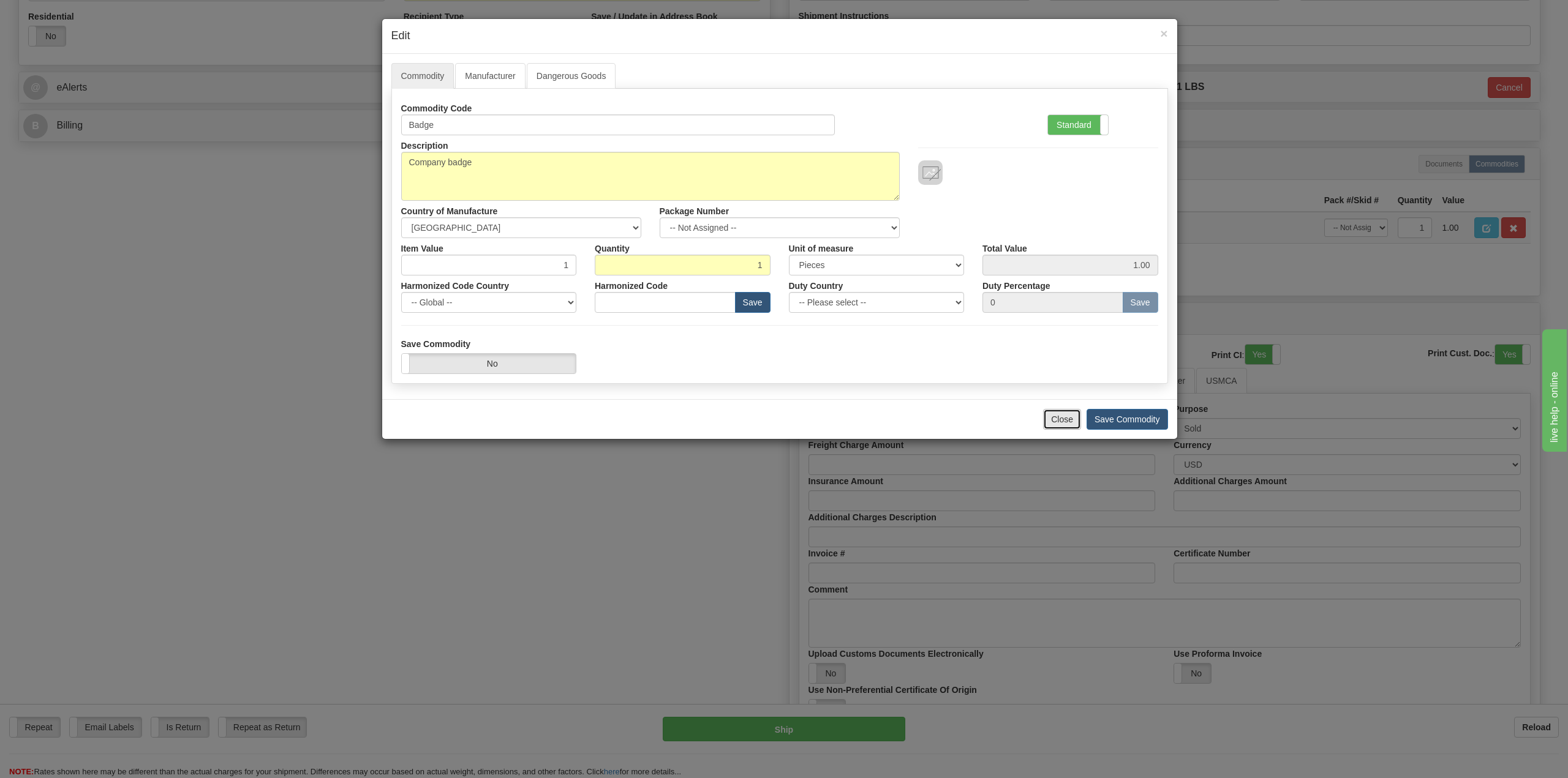
click at [1070, 425] on button "Close" at bounding box center [1062, 419] width 38 height 20
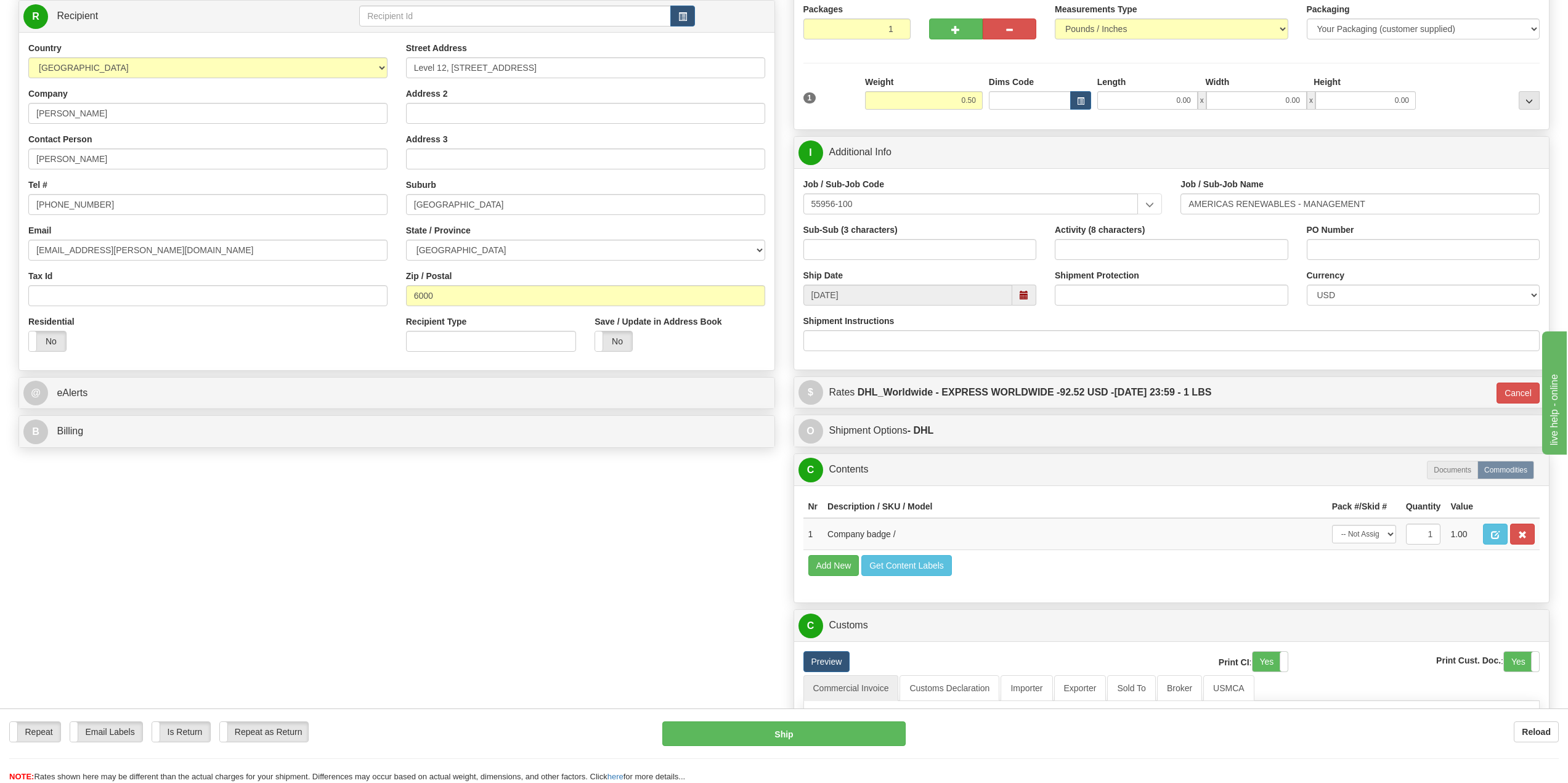
scroll to position [123, 0]
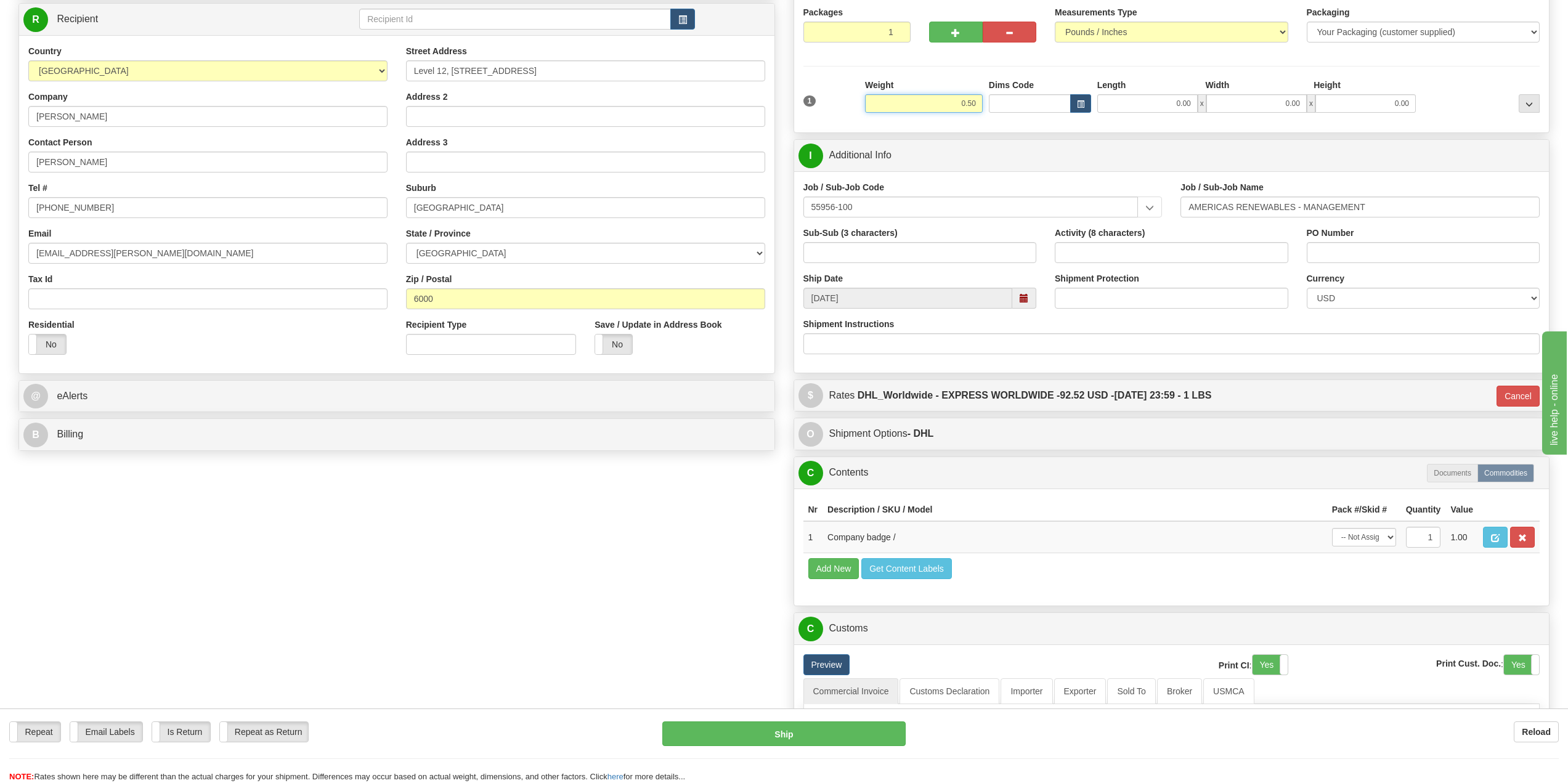
click at [939, 108] on input "0.50" at bounding box center [924, 104] width 118 height 18
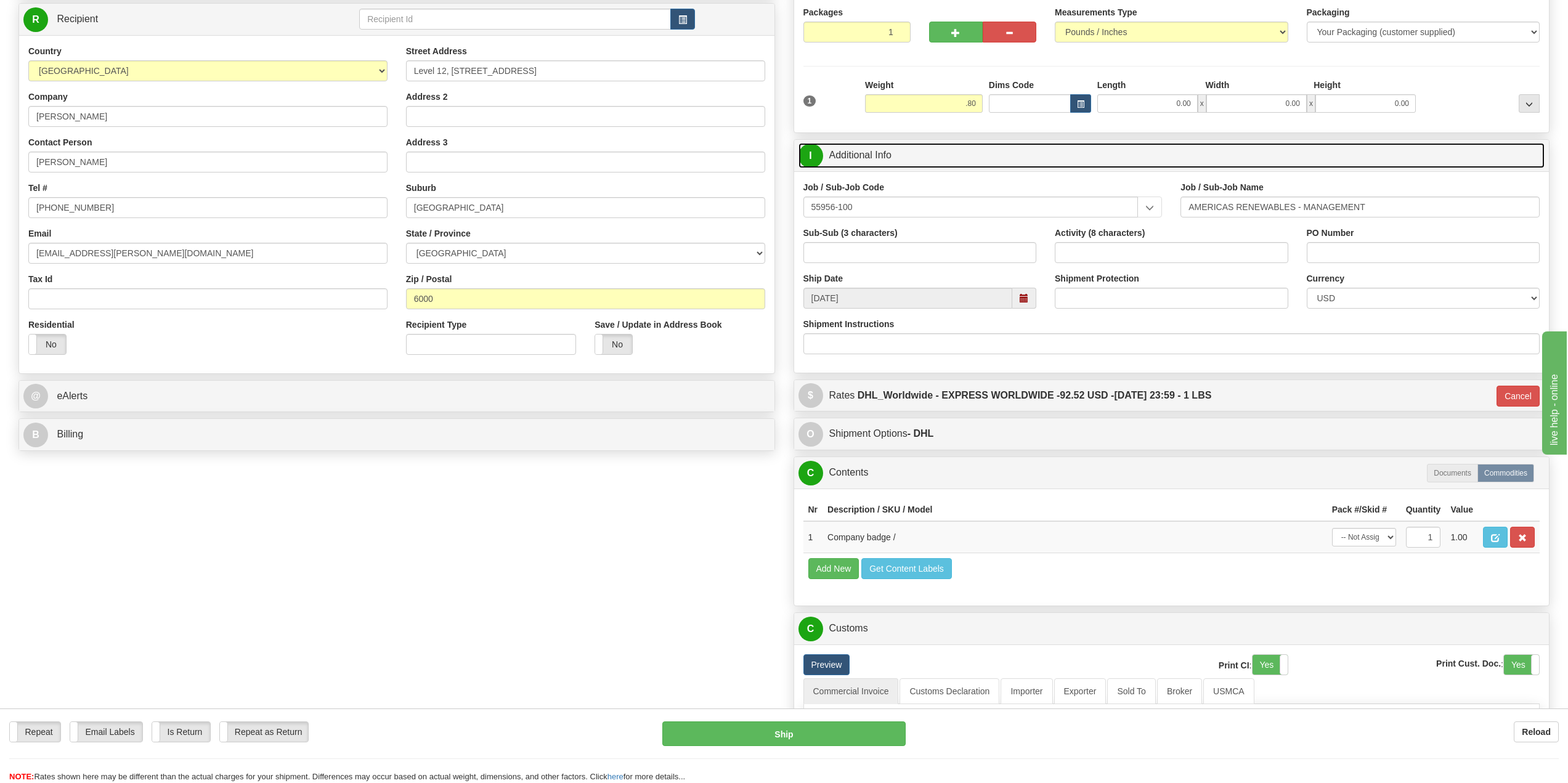
type input "0.80"
type input "P"
click at [1100, 154] on link "I Additional Info" at bounding box center [1171, 155] width 747 height 25
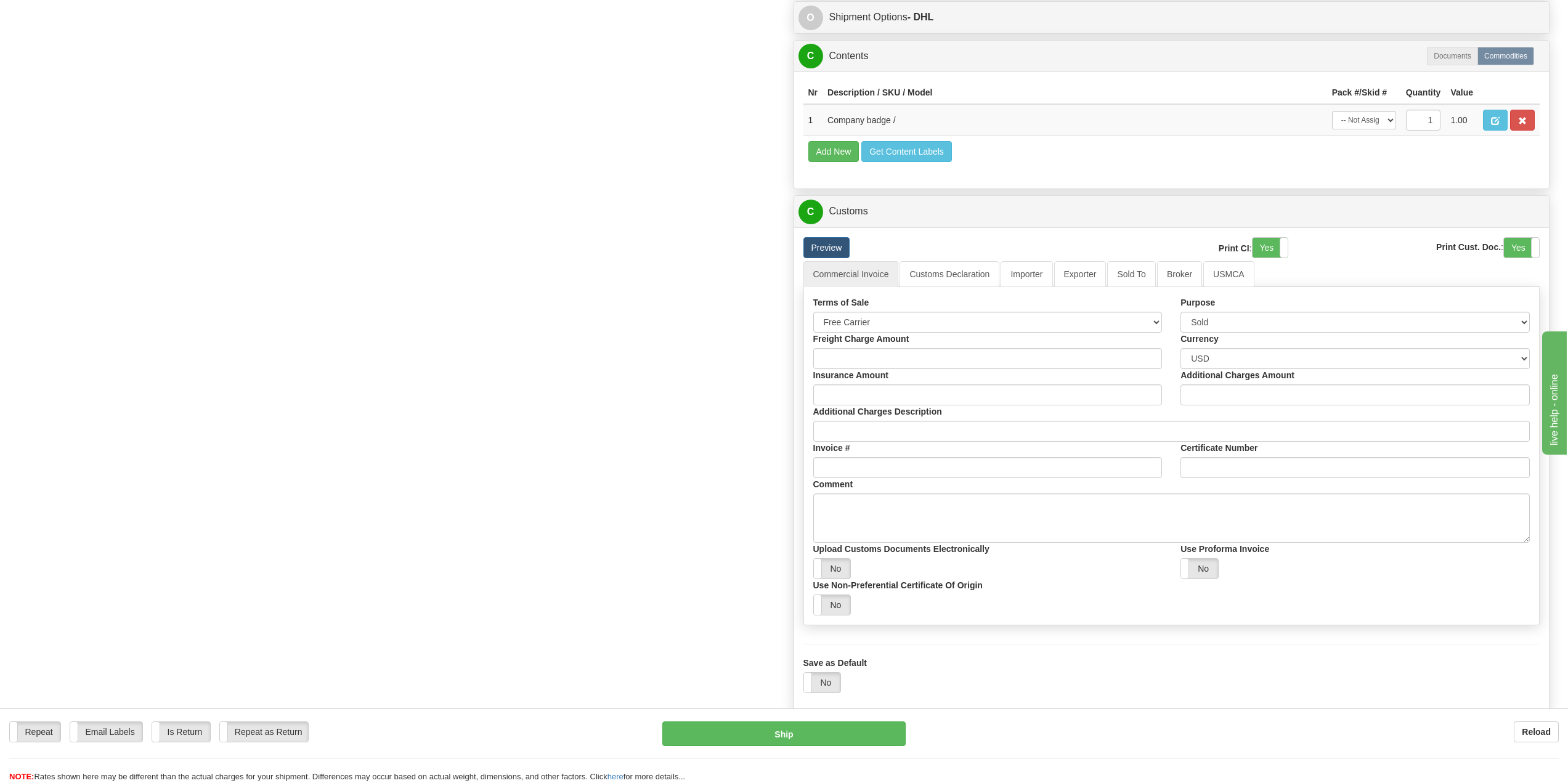
scroll to position [616, 0]
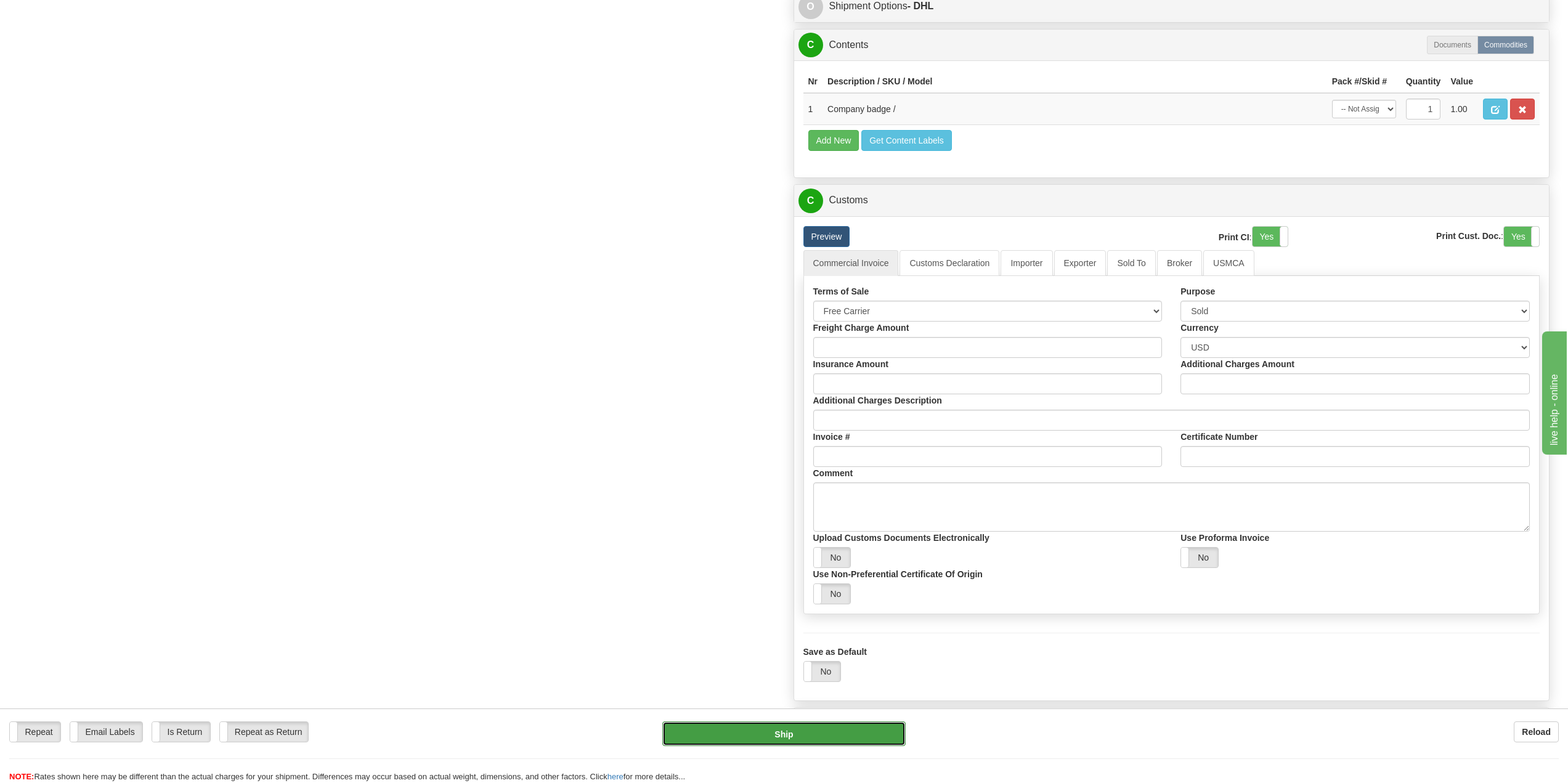
click at [832, 744] on button "Ship" at bounding box center [784, 733] width 243 height 24
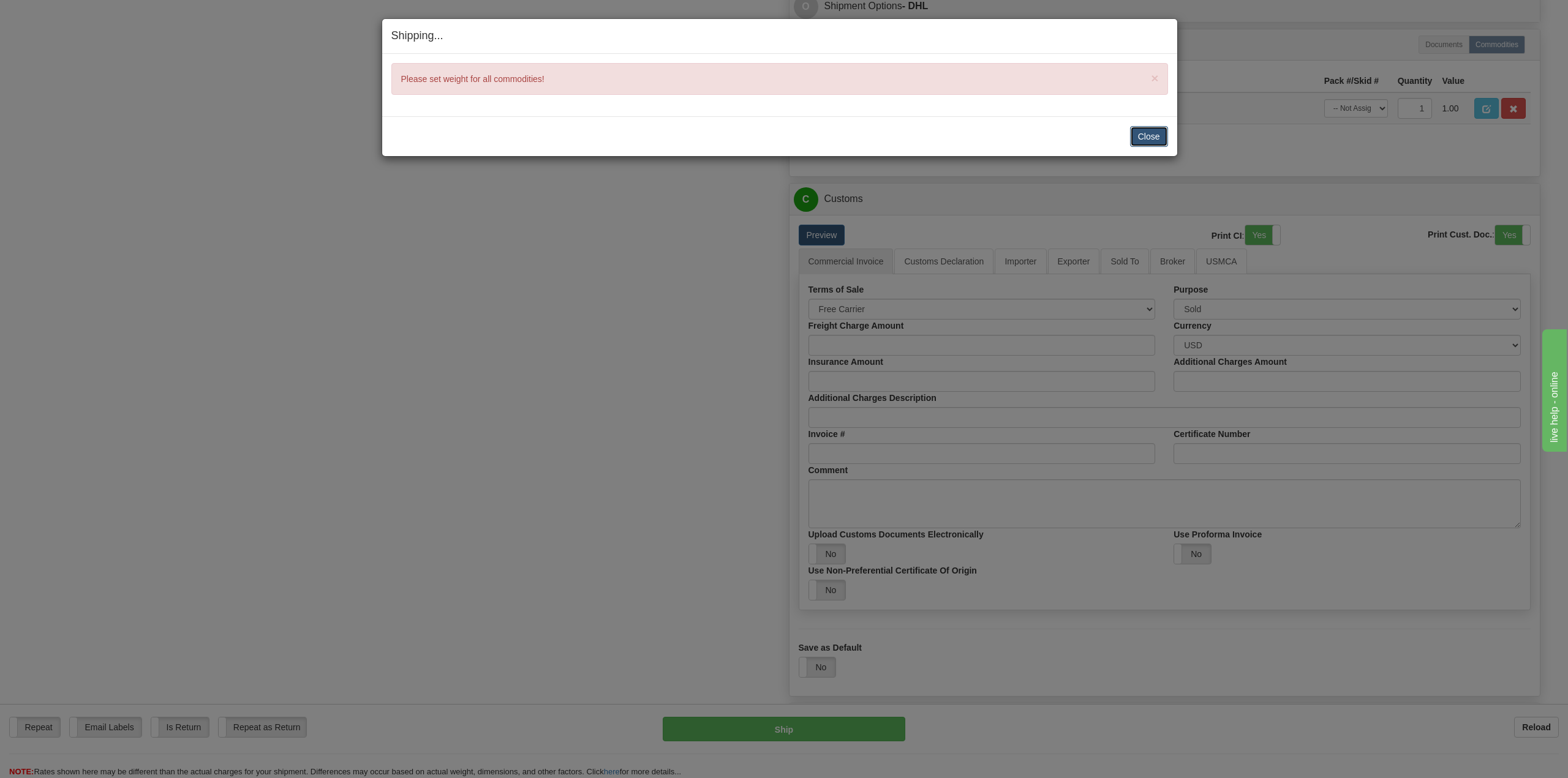
click at [1141, 135] on button "Close" at bounding box center [1149, 136] width 38 height 20
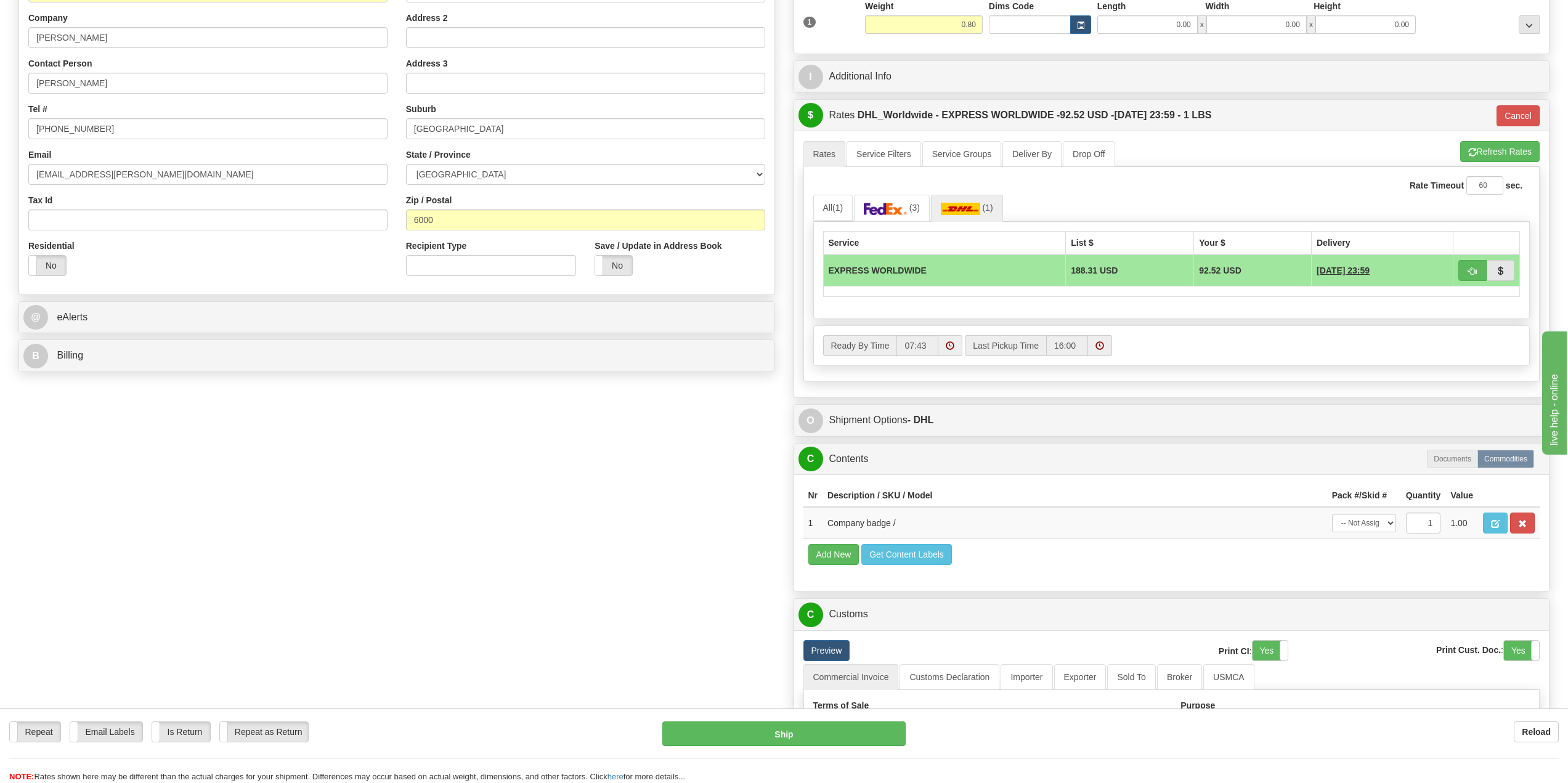
scroll to position [246, 0]
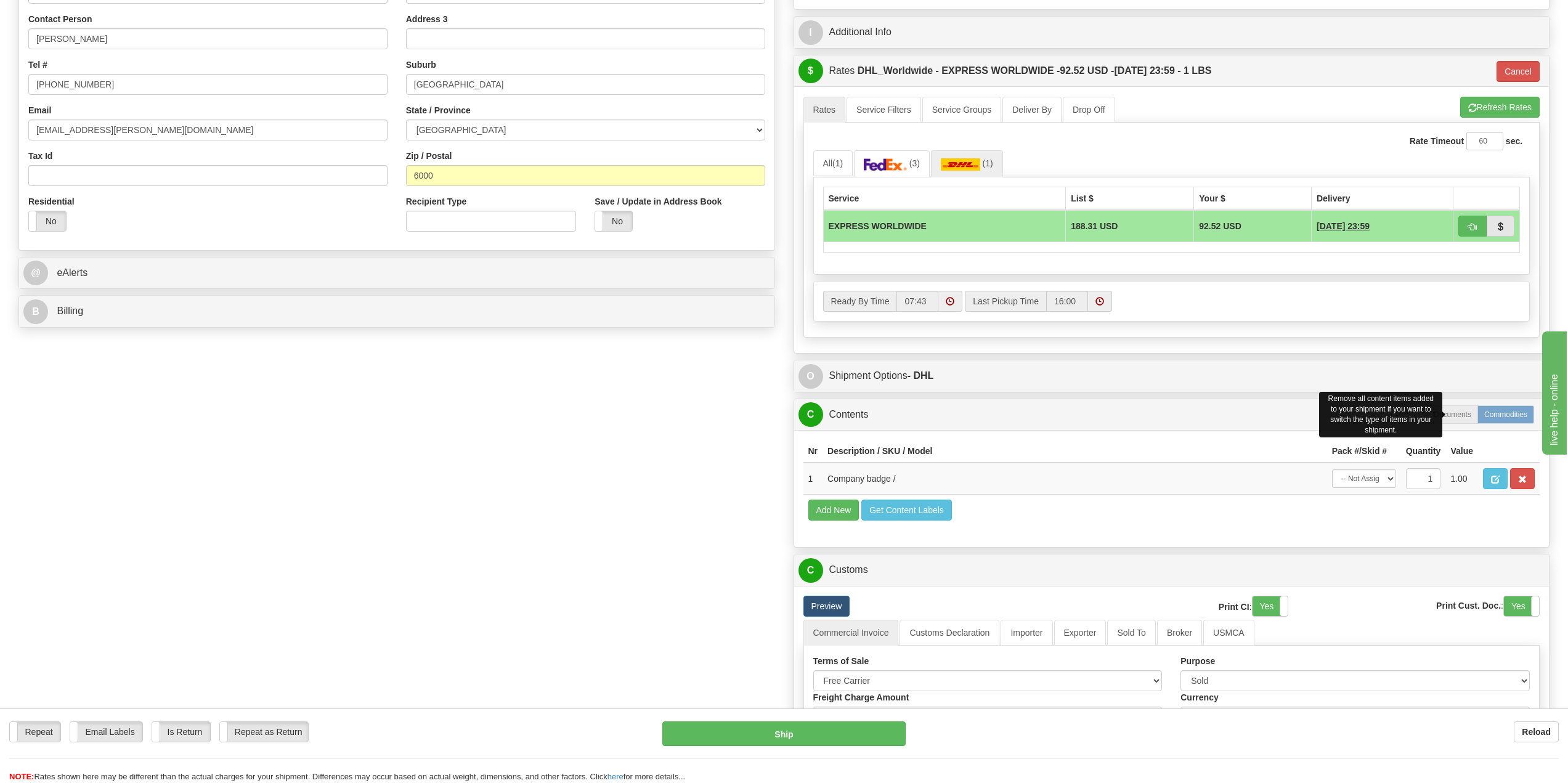
click at [1497, 417] on label "Commodities" at bounding box center [1505, 414] width 56 height 18
click at [1493, 478] on span "button" at bounding box center [1495, 479] width 8 height 8
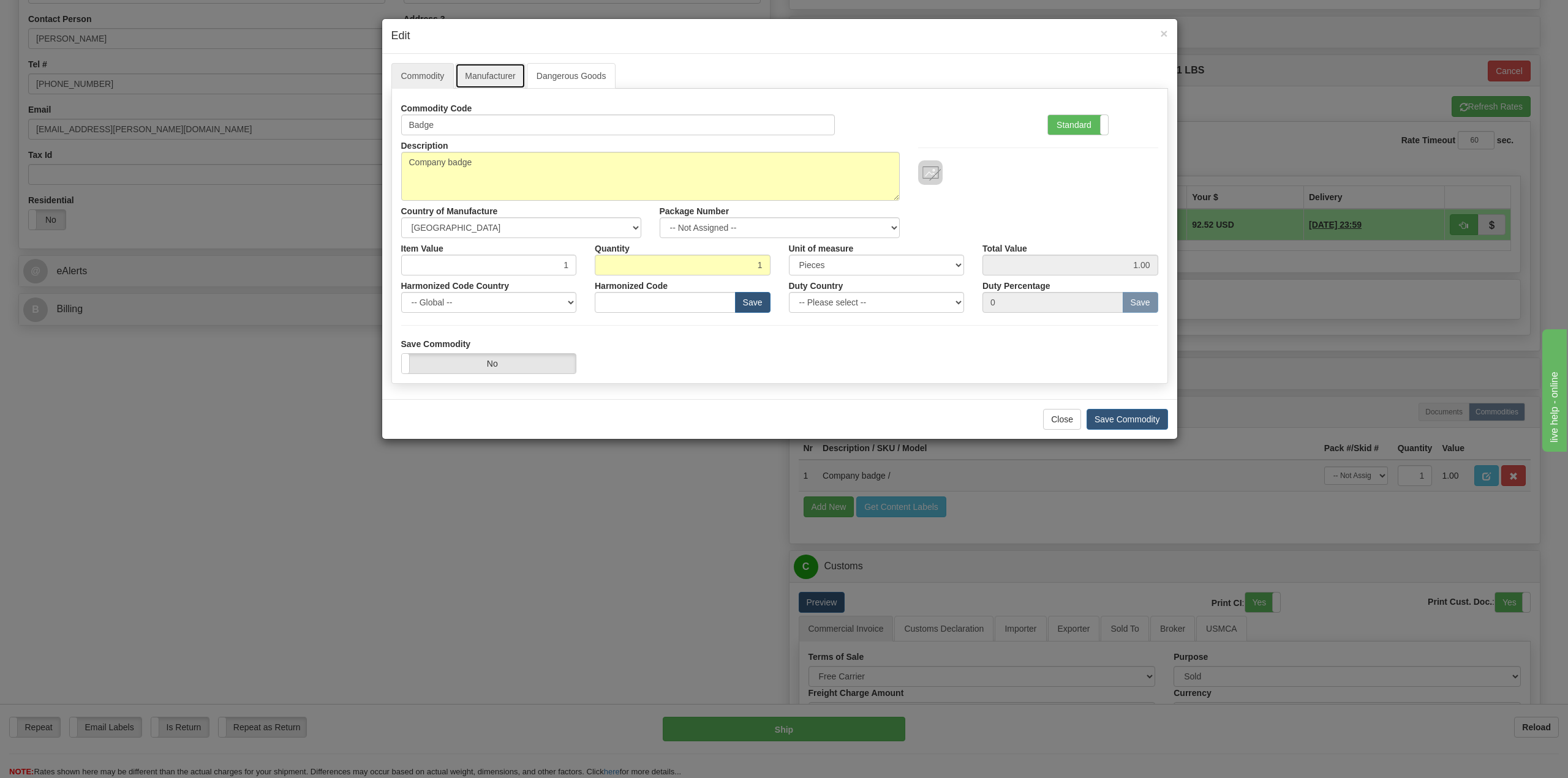
click at [485, 84] on link "Manufacturer" at bounding box center [490, 76] width 70 height 26
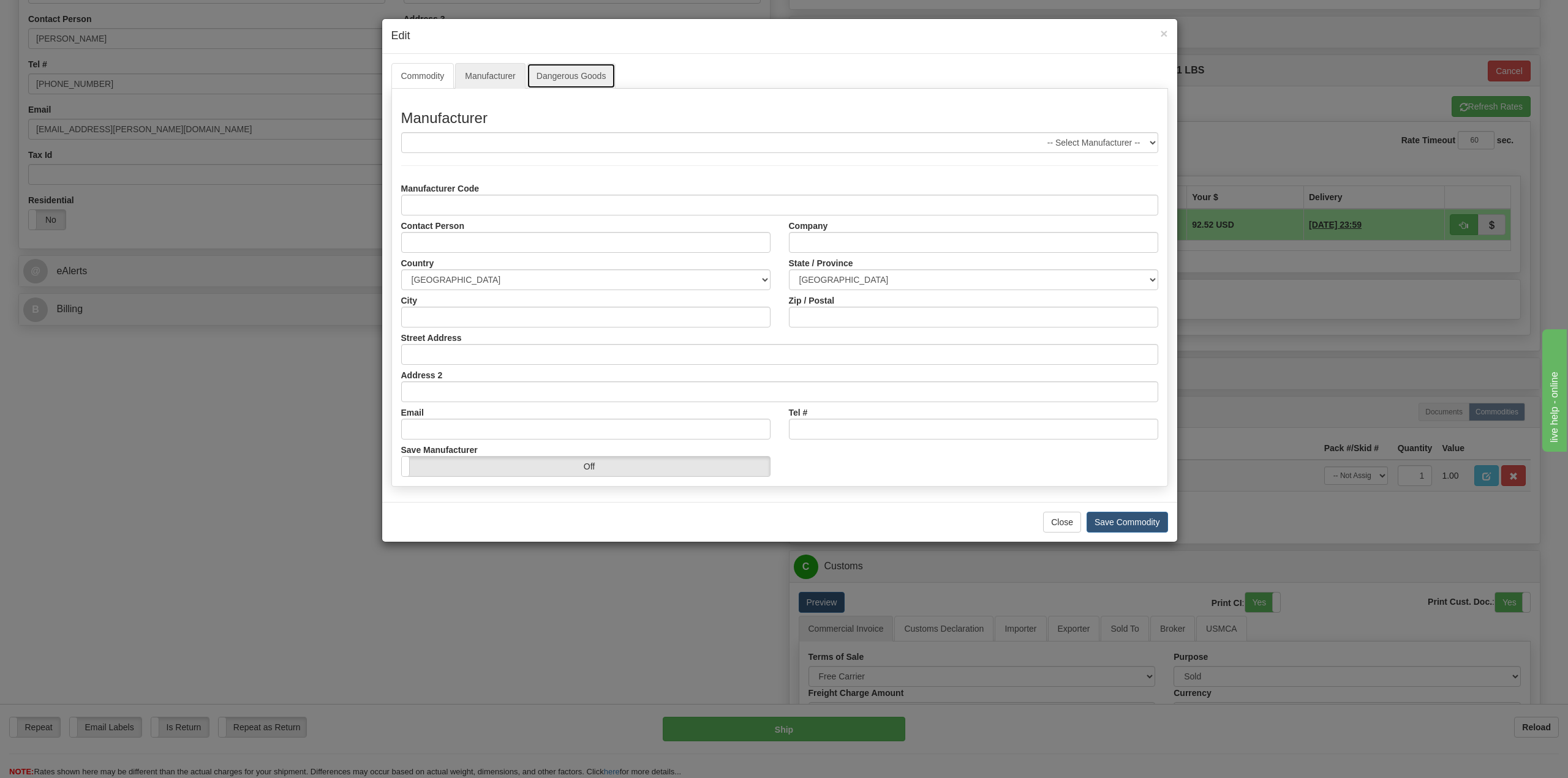
click at [564, 73] on link "Dangerous Goods" at bounding box center [571, 76] width 90 height 26
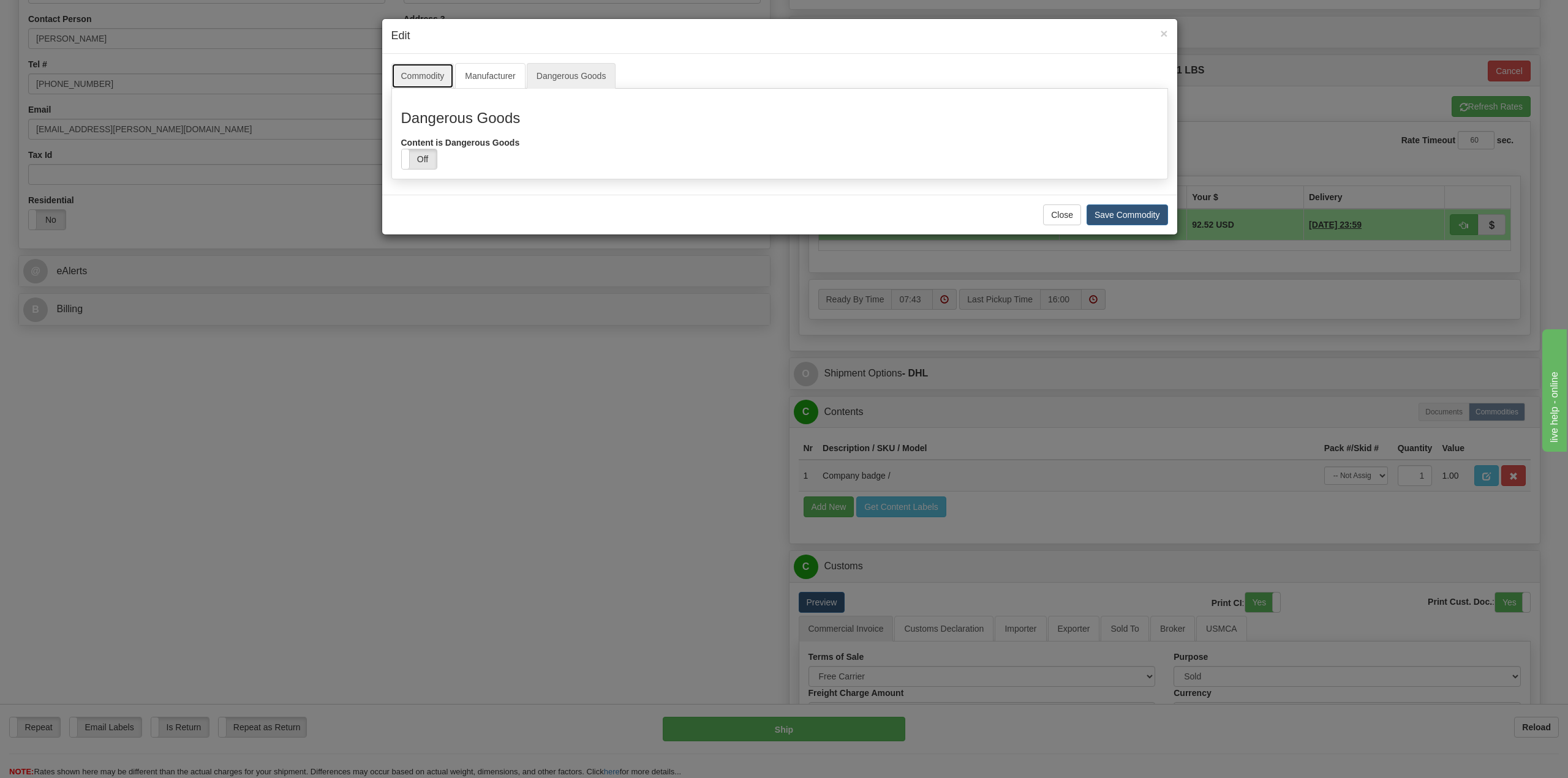
click at [426, 81] on link "Commodity" at bounding box center [423, 76] width 63 height 26
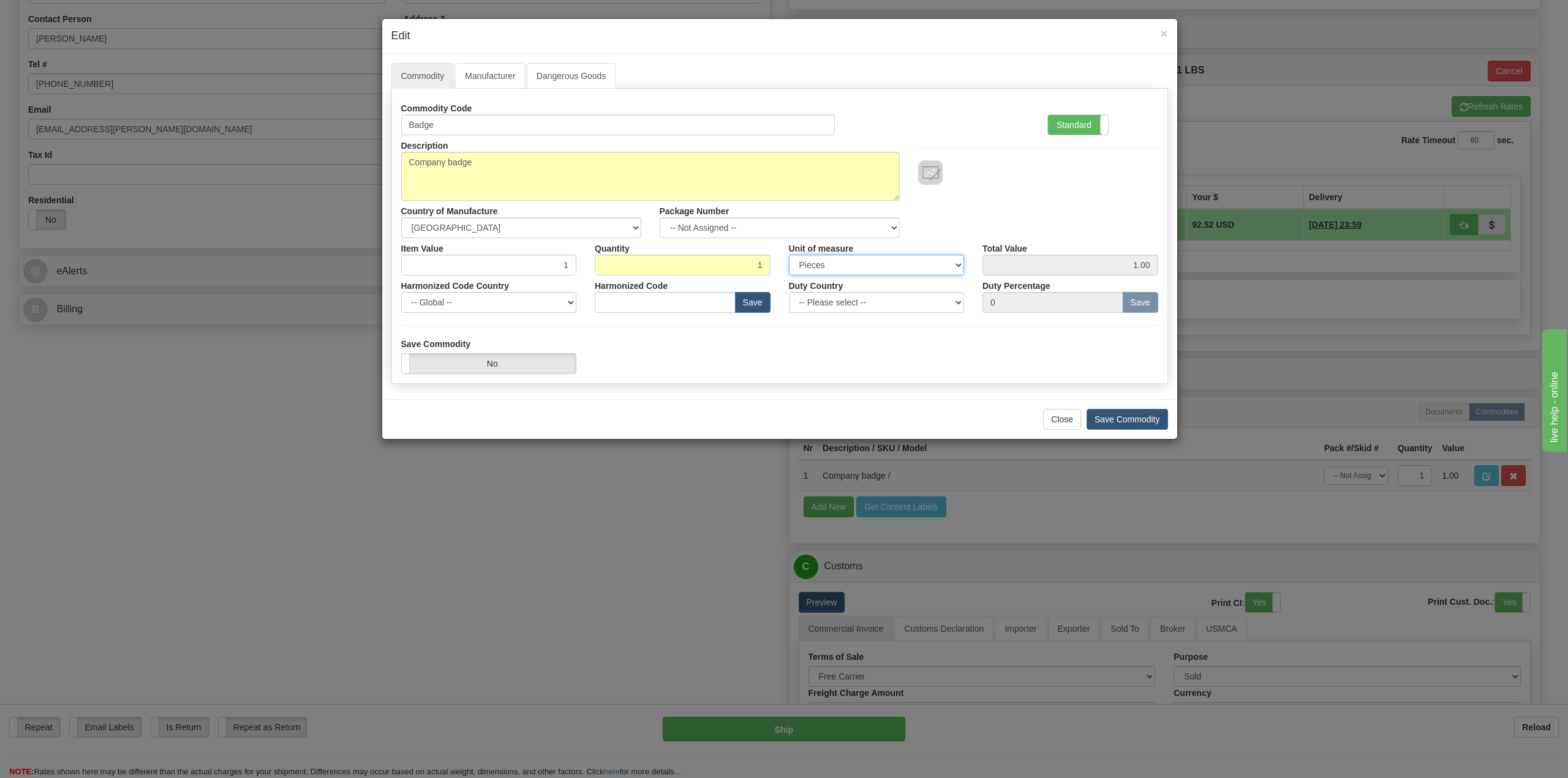
click at [876, 268] on select "3 Thousand Square Inches Adjustments 56 Pound Bushel Bag Barrel Board Feet Box …" at bounding box center [877, 265] width 176 height 20
click at [789, 255] on select "3 Thousand Square Inches Adjustments 56 Pound Bushel Bag Barrel Board Feet Box …" at bounding box center [877, 265] width 176 height 20
click at [1071, 259] on input "1.00" at bounding box center [1070, 265] width 176 height 20
click at [517, 310] on select "-- Global -- [GEOGRAPHIC_DATA] [GEOGRAPHIC_DATA] [GEOGRAPHIC_DATA] [GEOGRAPHIC_…" at bounding box center [489, 302] width 176 height 20
click at [787, 365] on div "Save Commodity Yes No" at bounding box center [780, 356] width 775 height 36
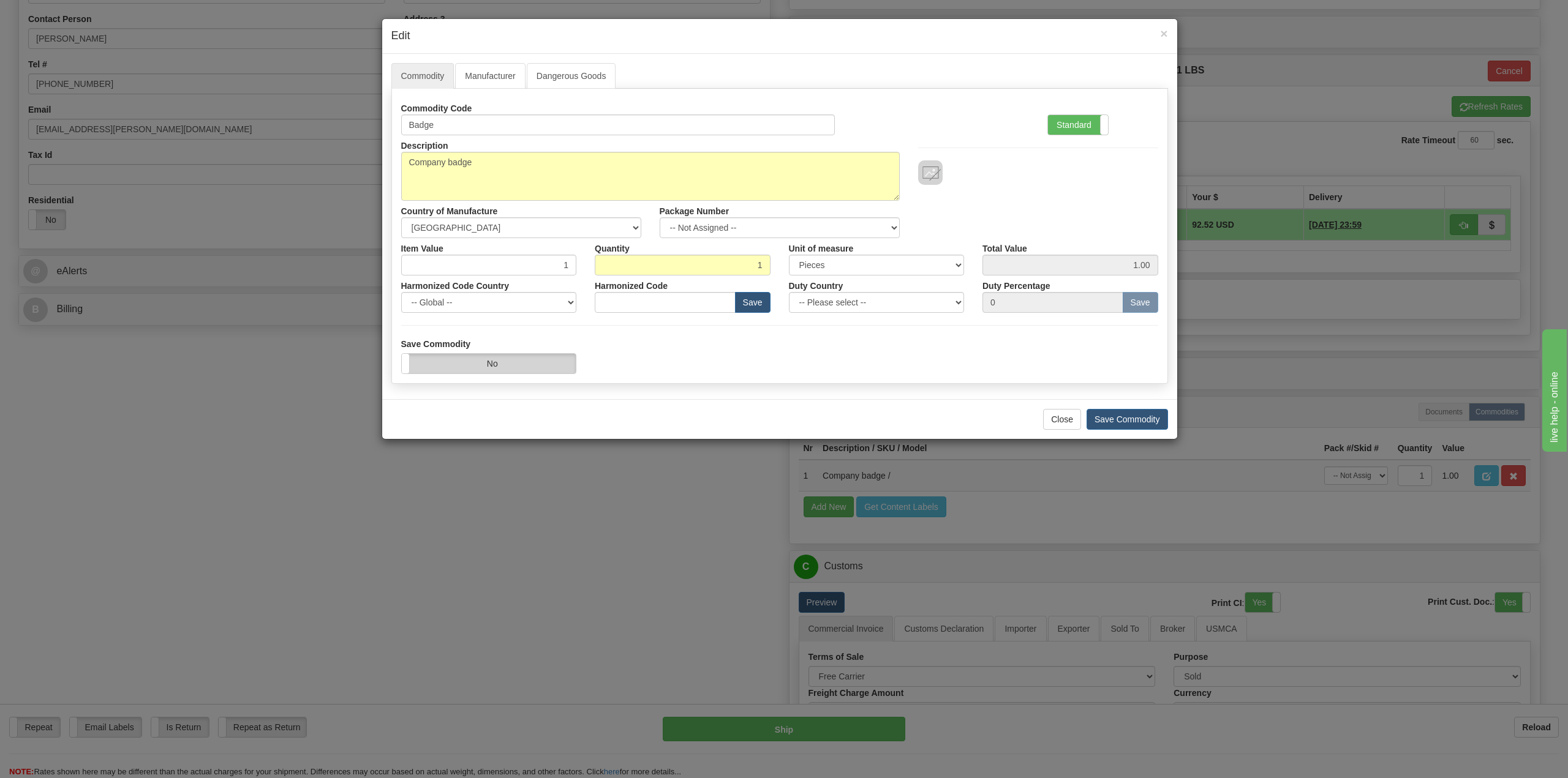
click at [520, 359] on label "No" at bounding box center [489, 364] width 174 height 20
click at [1109, 420] on button "Save Commodity" at bounding box center [1127, 419] width 81 height 20
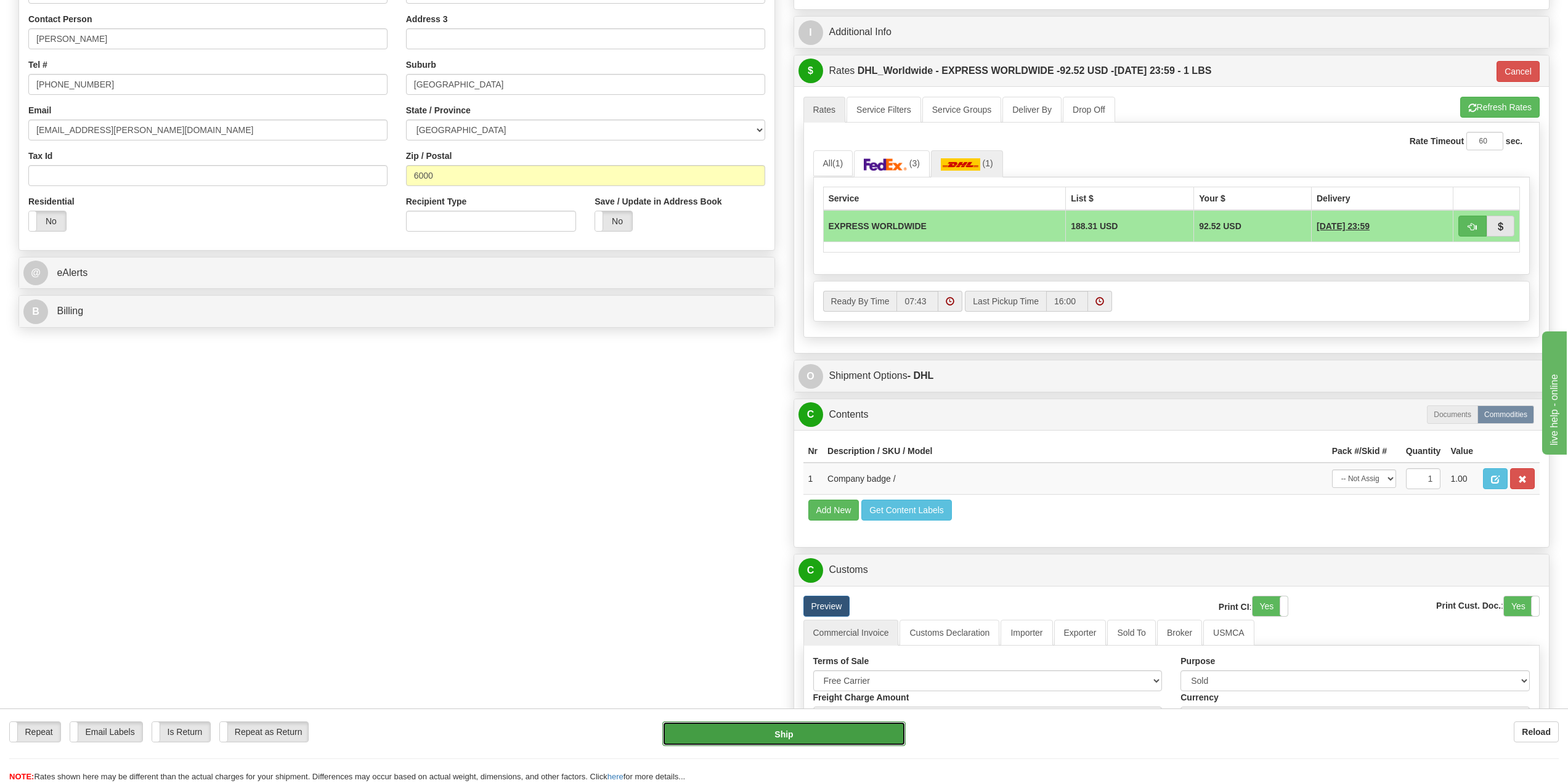
click at [809, 733] on button "Ship" at bounding box center [784, 733] width 243 height 24
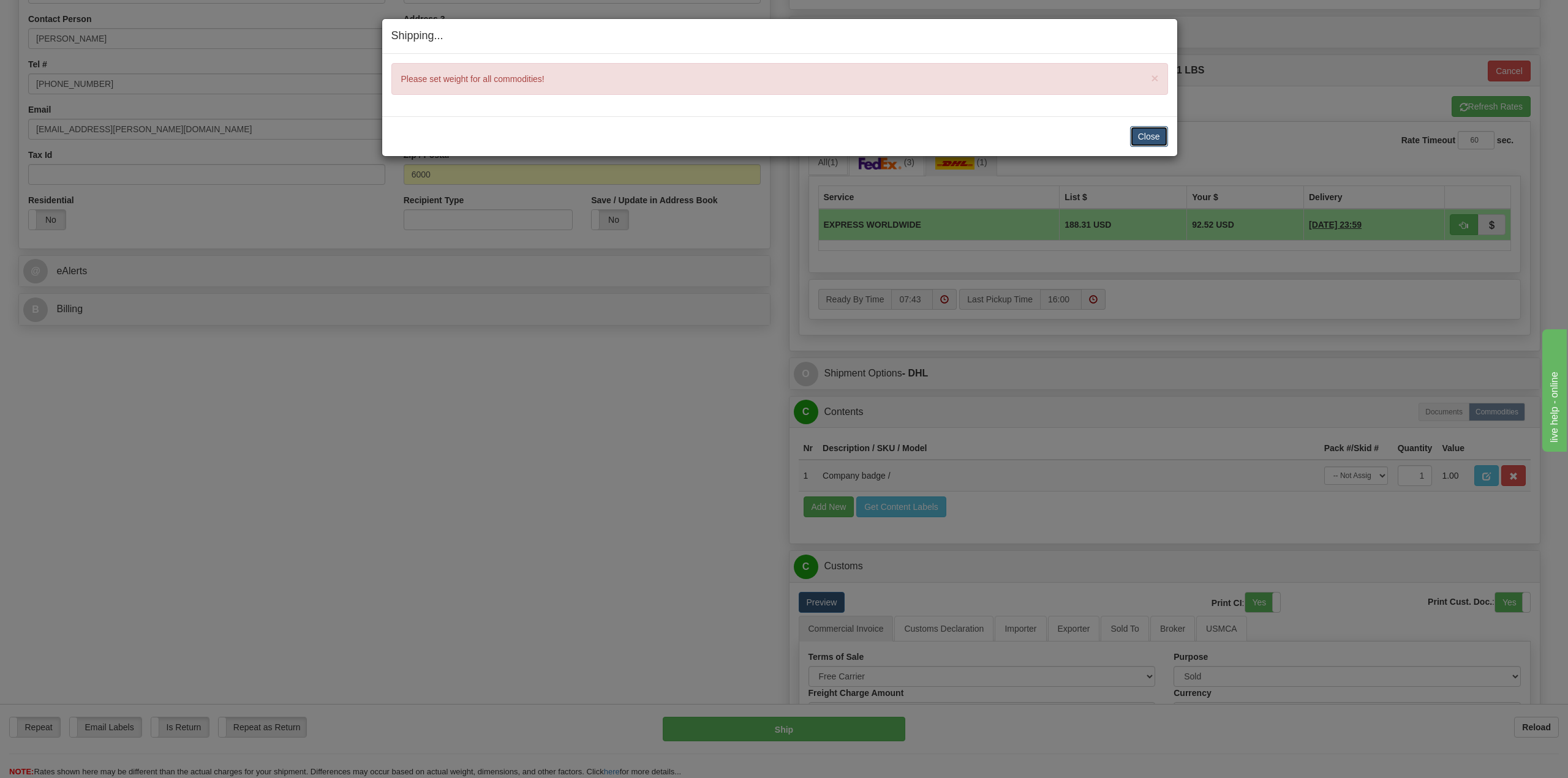
click at [1150, 142] on button "Close" at bounding box center [1149, 136] width 38 height 20
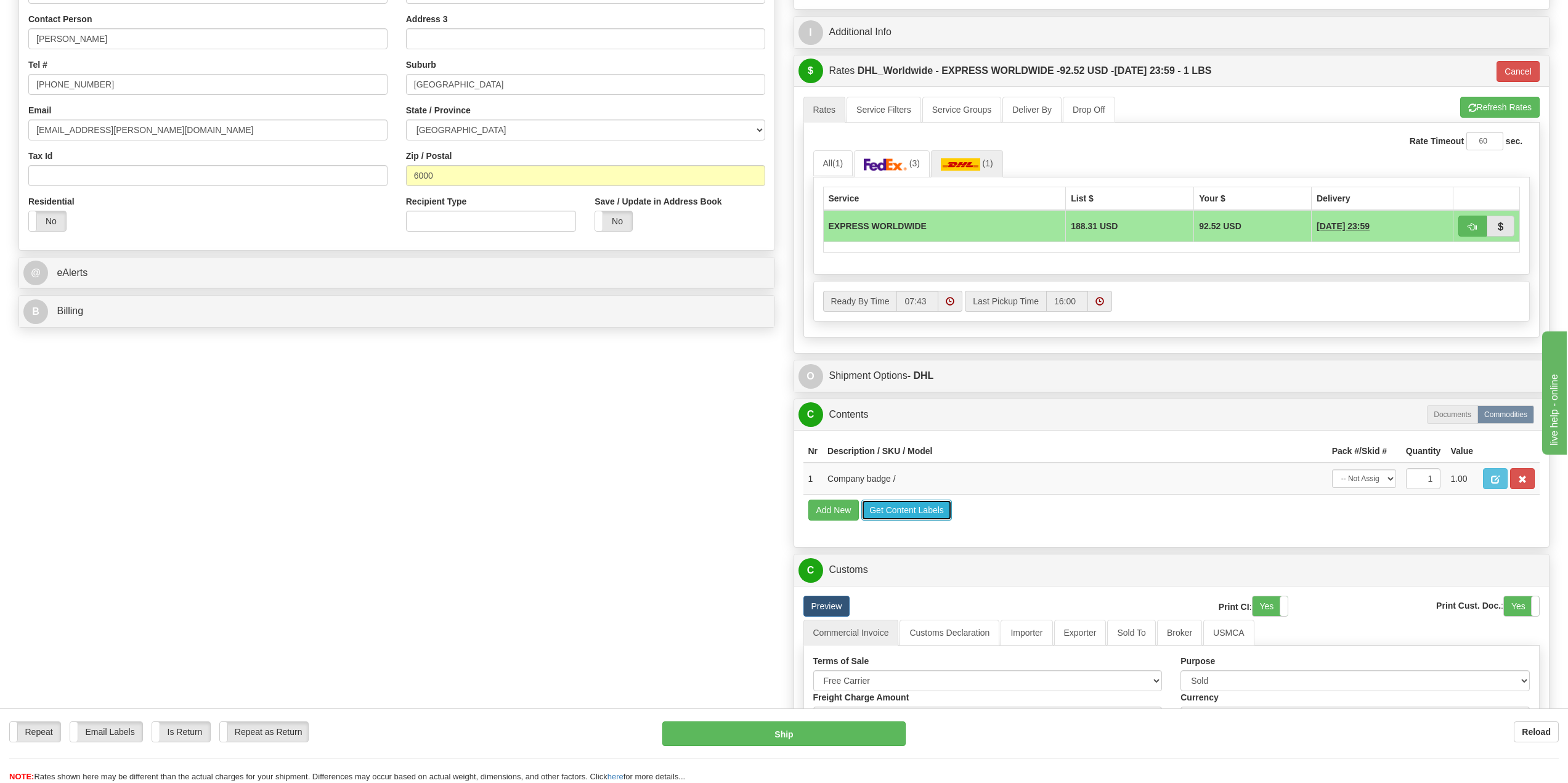
click at [926, 514] on button "Get Content Labels" at bounding box center [906, 510] width 91 height 21
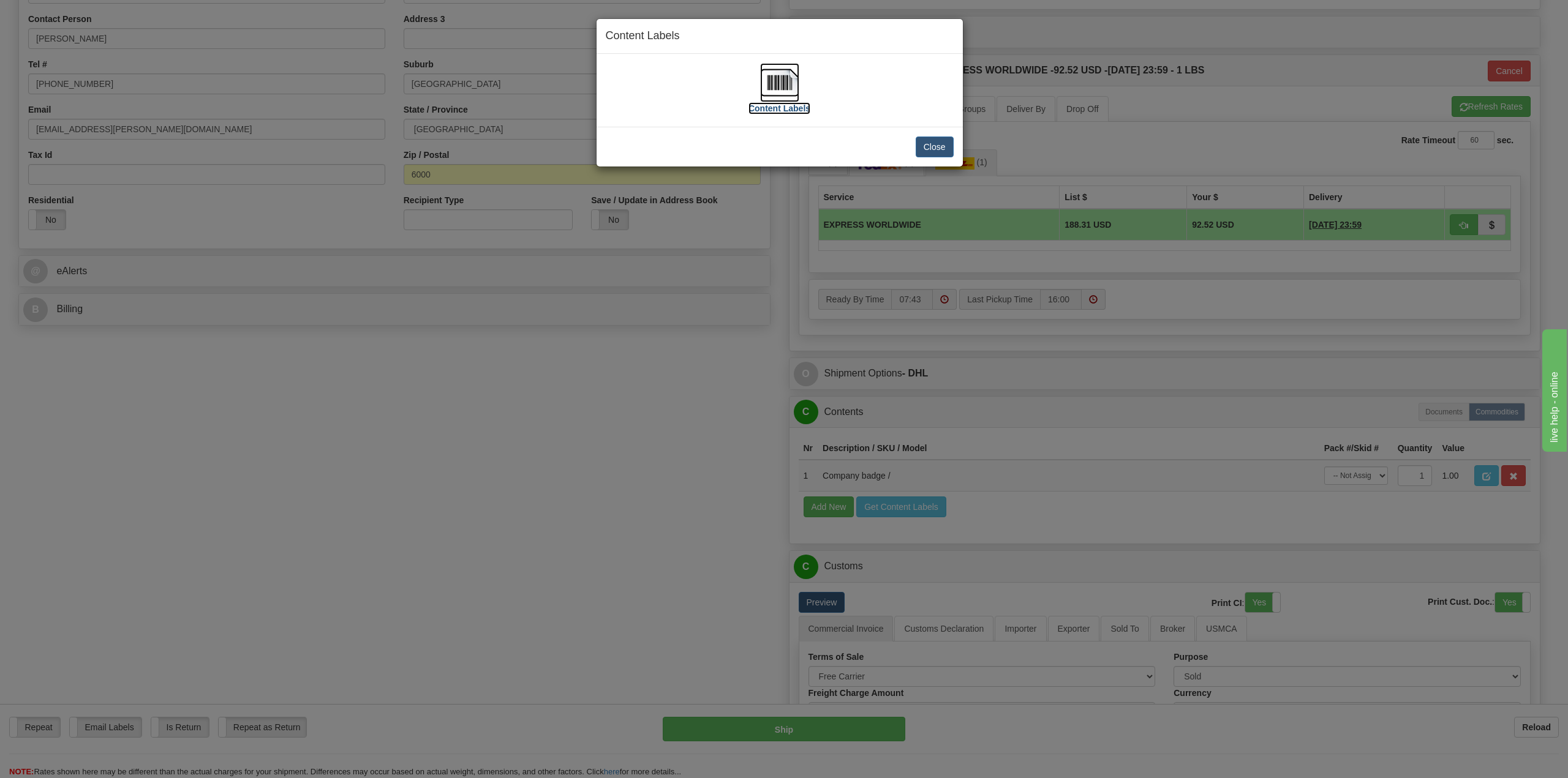
click at [786, 92] on img at bounding box center [780, 83] width 39 height 39
click at [944, 140] on button "Close" at bounding box center [935, 146] width 38 height 20
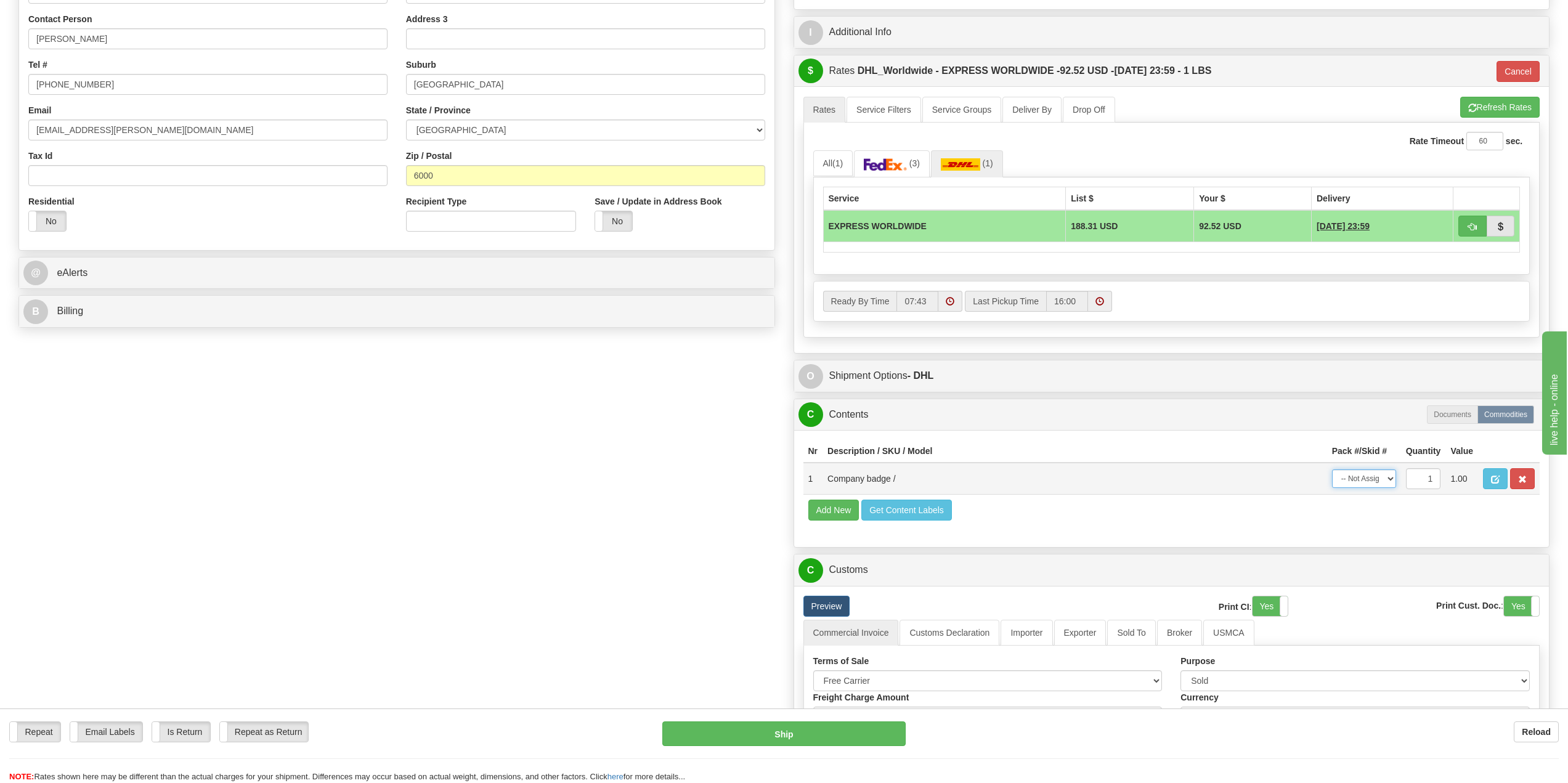
click at [1386, 482] on select "-- Not Assigned -- Item 1" at bounding box center [1364, 478] width 64 height 18
click at [1257, 494] on td "Company badge /" at bounding box center [1074, 478] width 504 height 32
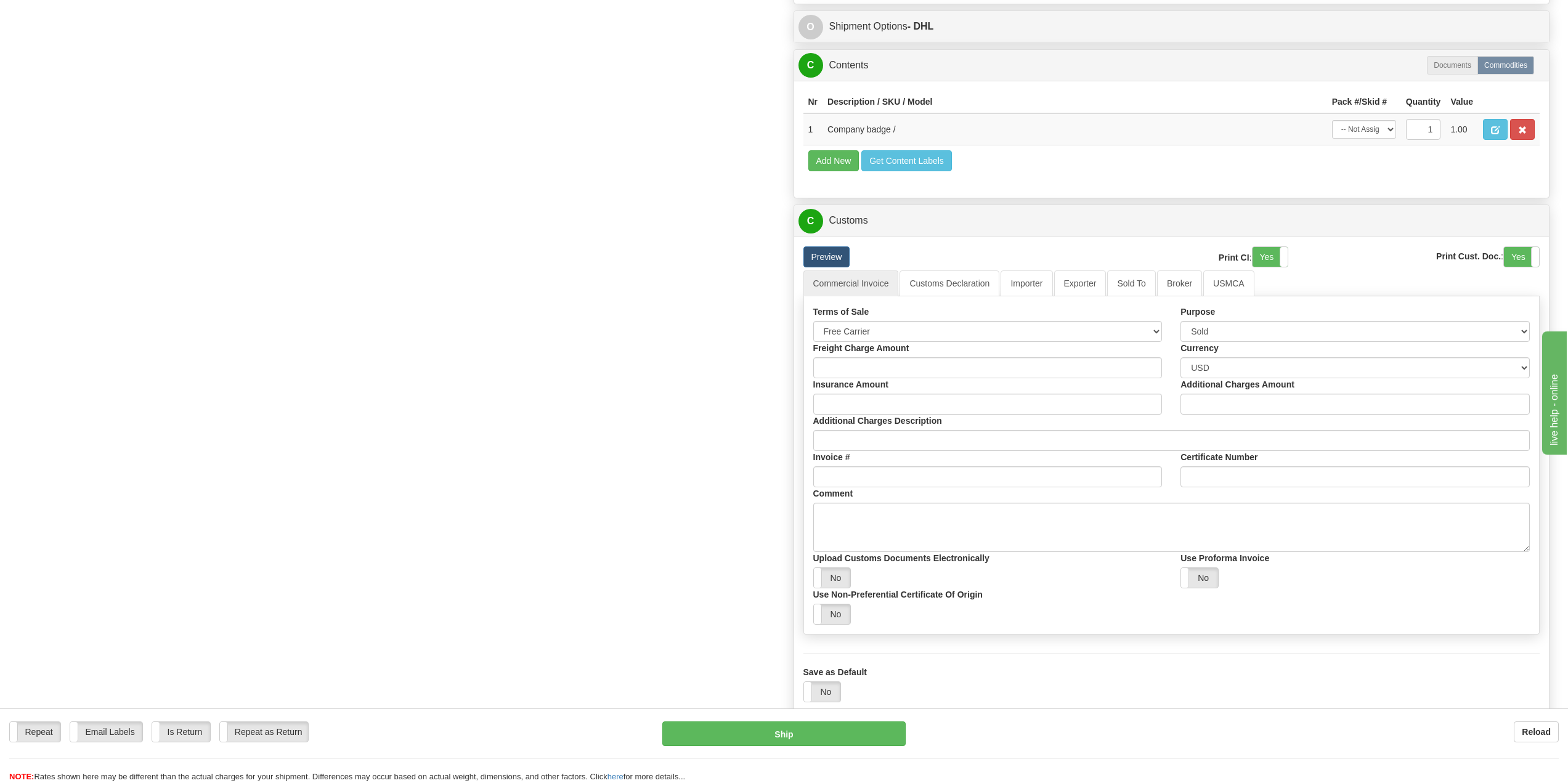
scroll to position [616, 0]
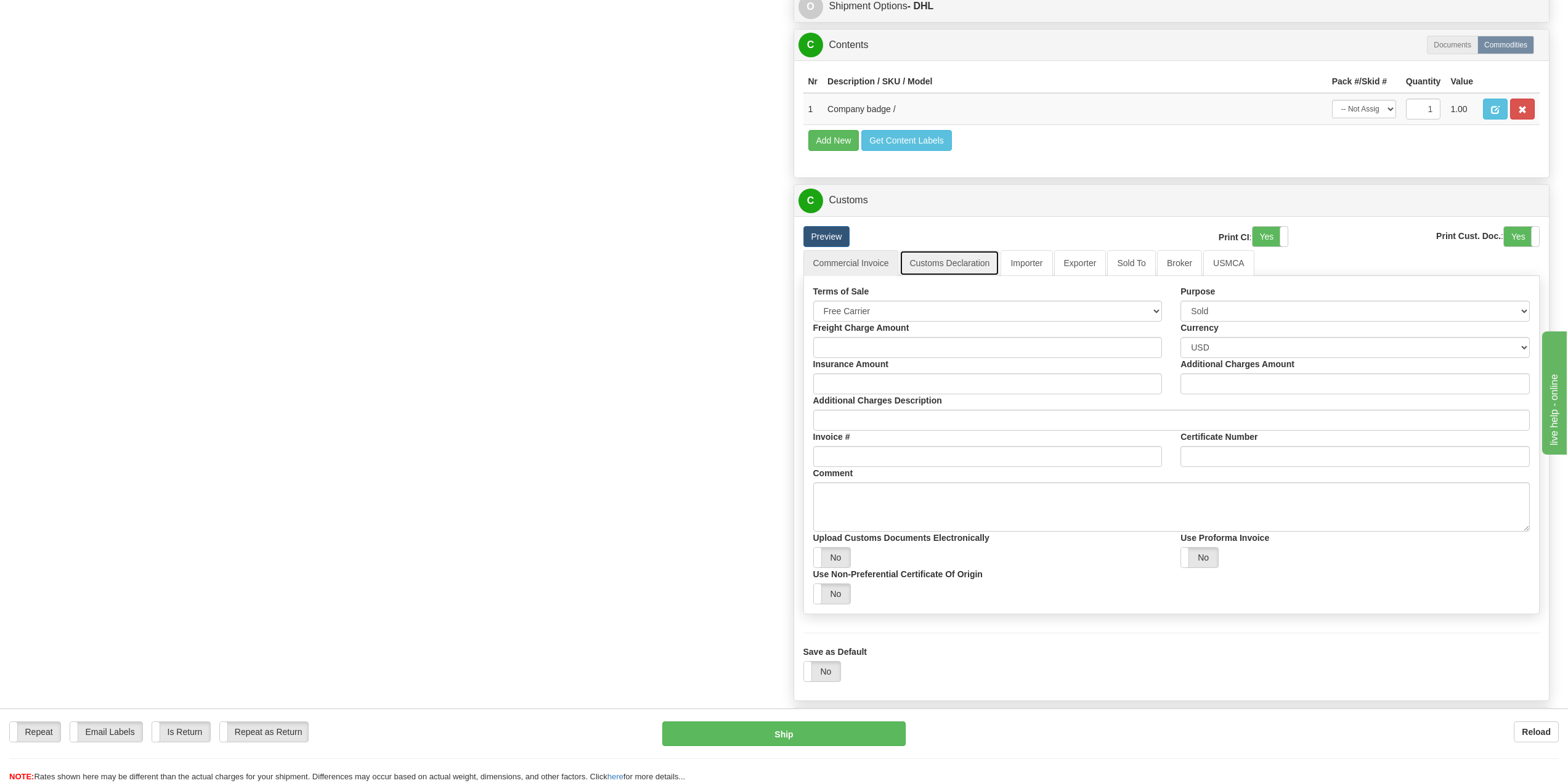
click at [942, 265] on link "Customs Declaration" at bounding box center [949, 263] width 100 height 26
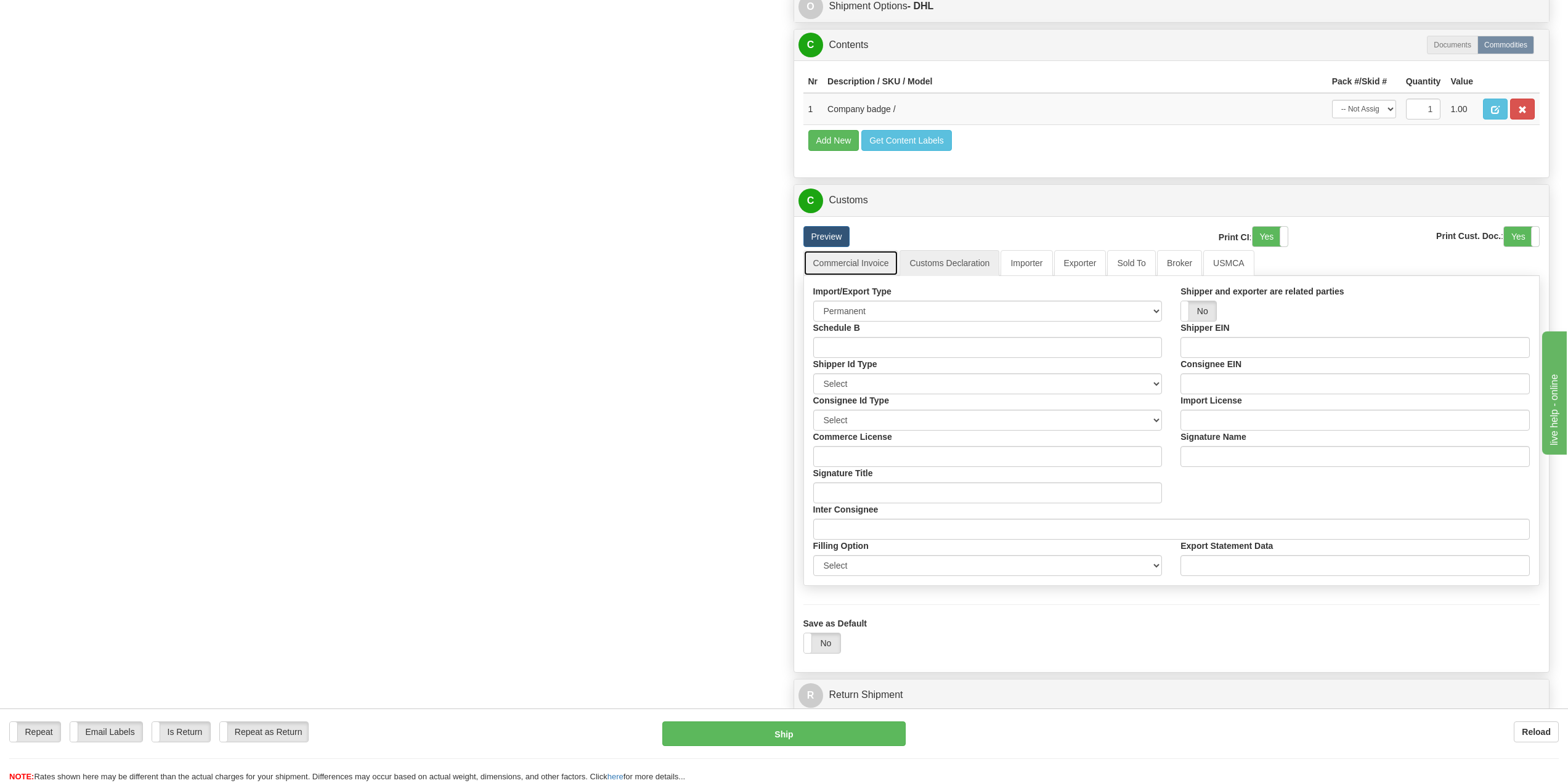
click at [872, 265] on link "Commercial Invoice" at bounding box center [851, 263] width 95 height 26
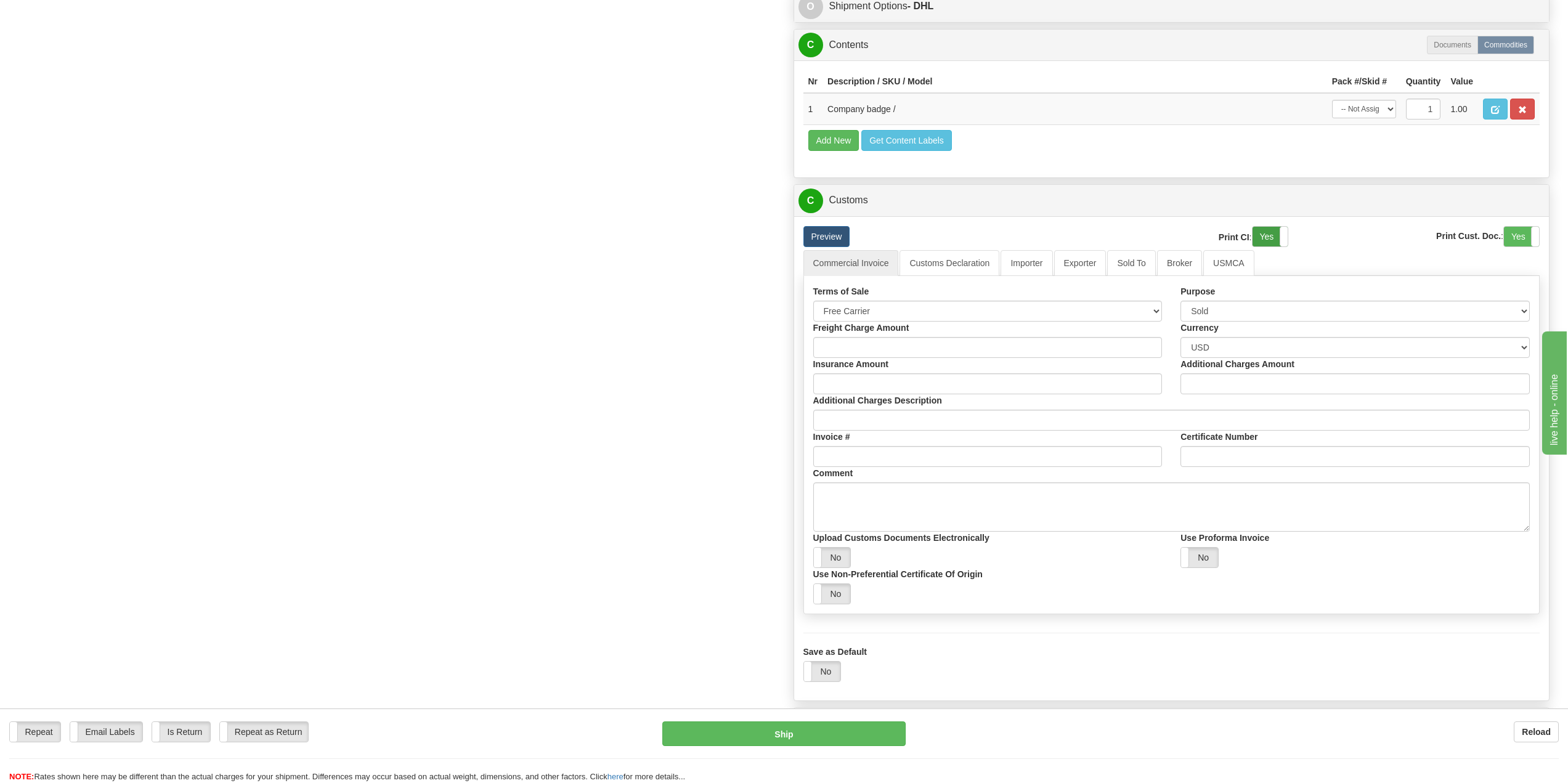
click at [1272, 237] on label "Yes" at bounding box center [1270, 237] width 35 height 20
click at [1513, 241] on label "Yes" at bounding box center [1521, 237] width 35 height 20
click at [826, 727] on button "Ship" at bounding box center [784, 733] width 243 height 24
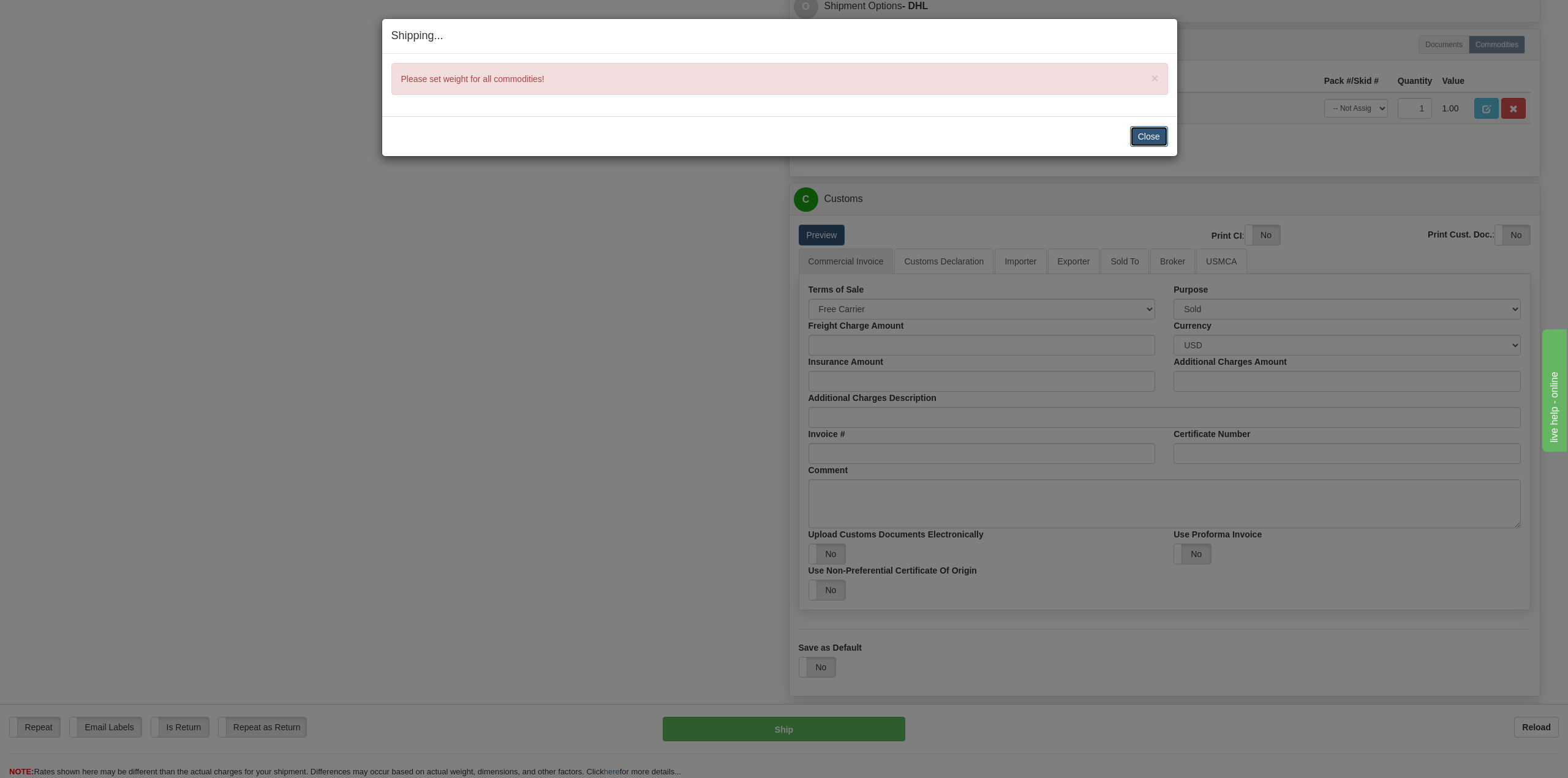
click at [1152, 136] on button "Close" at bounding box center [1149, 136] width 38 height 20
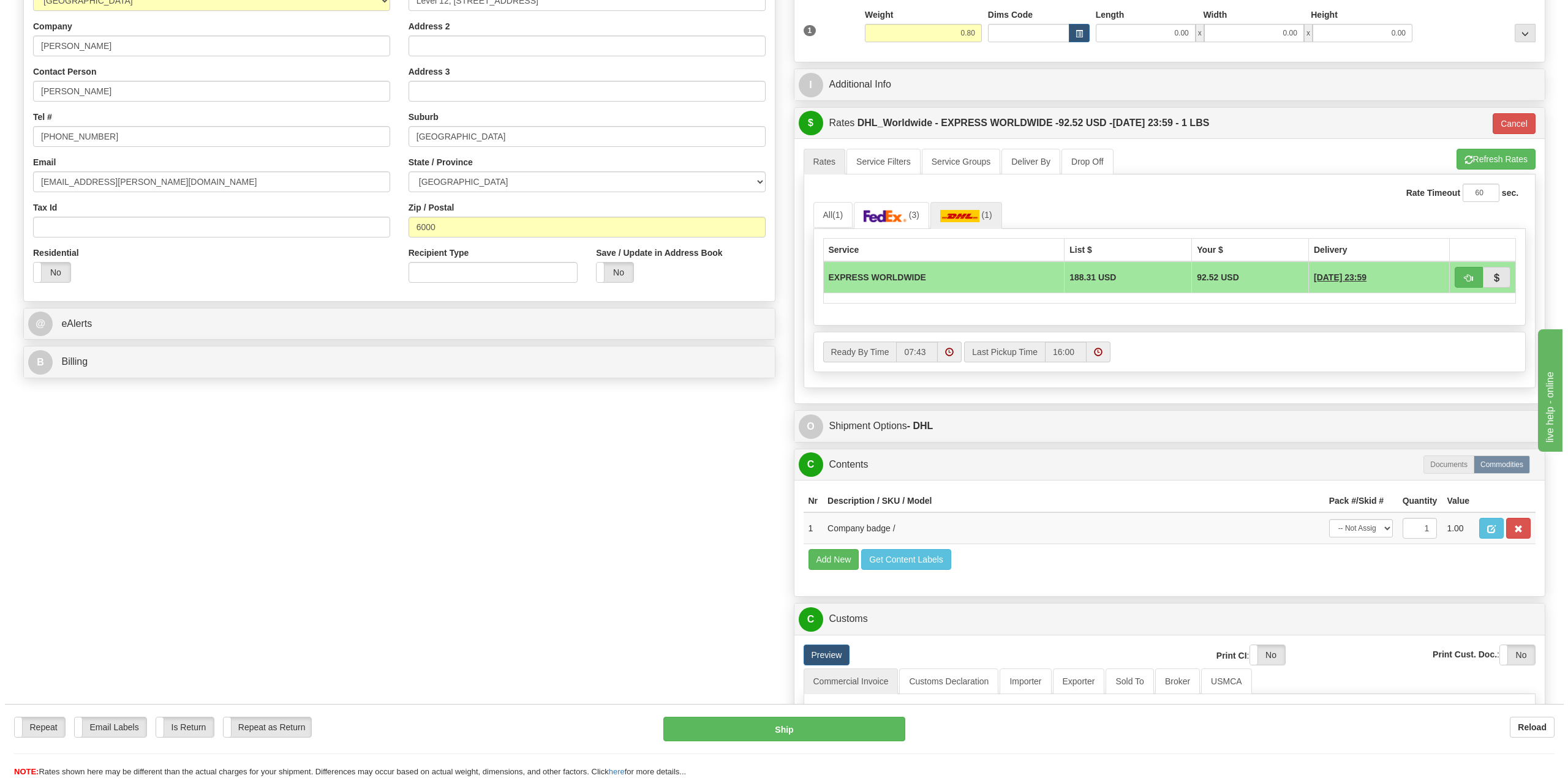
scroll to position [184, 0]
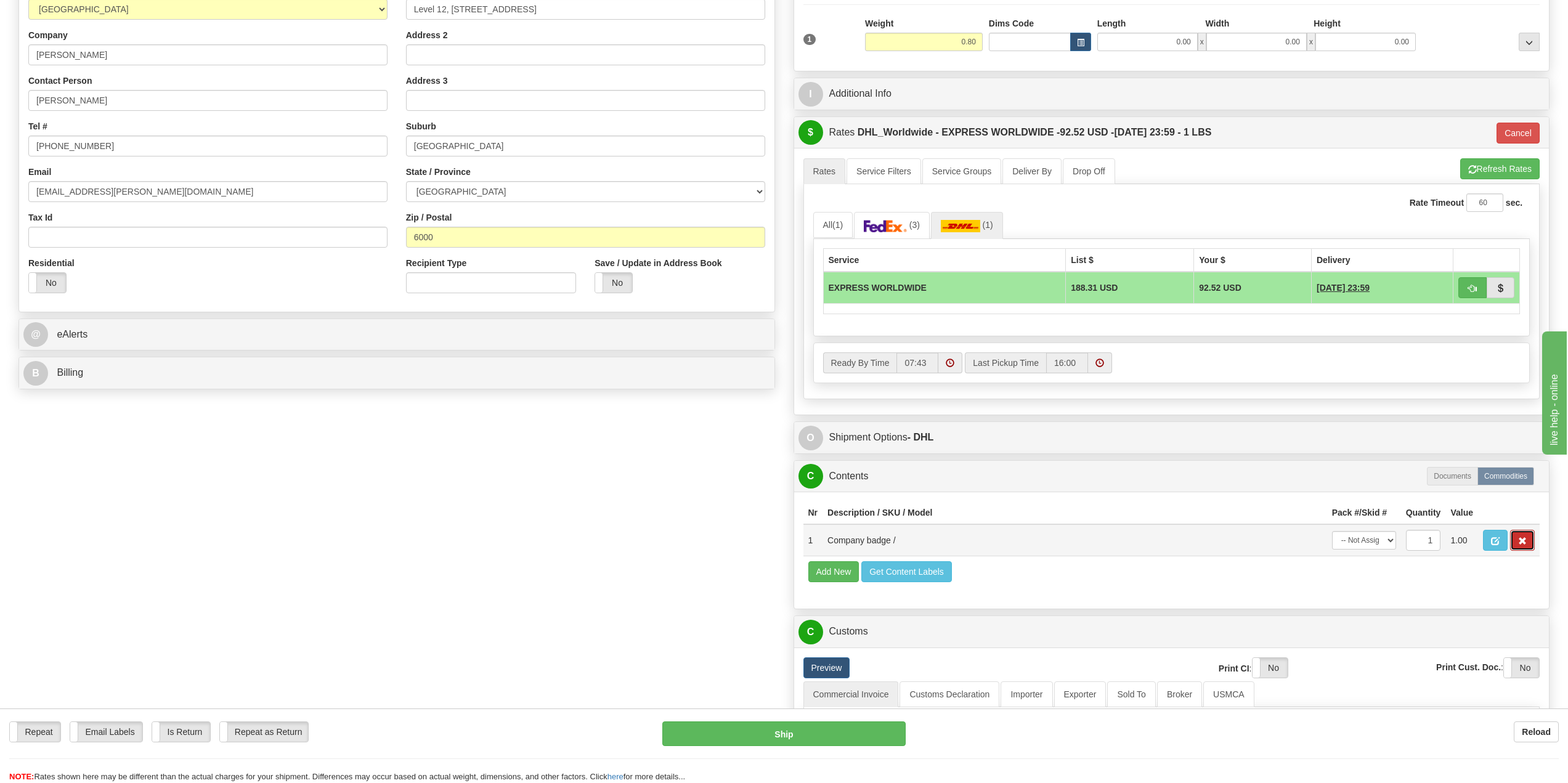
click at [1523, 542] on span "button" at bounding box center [1521, 541] width 8 height 8
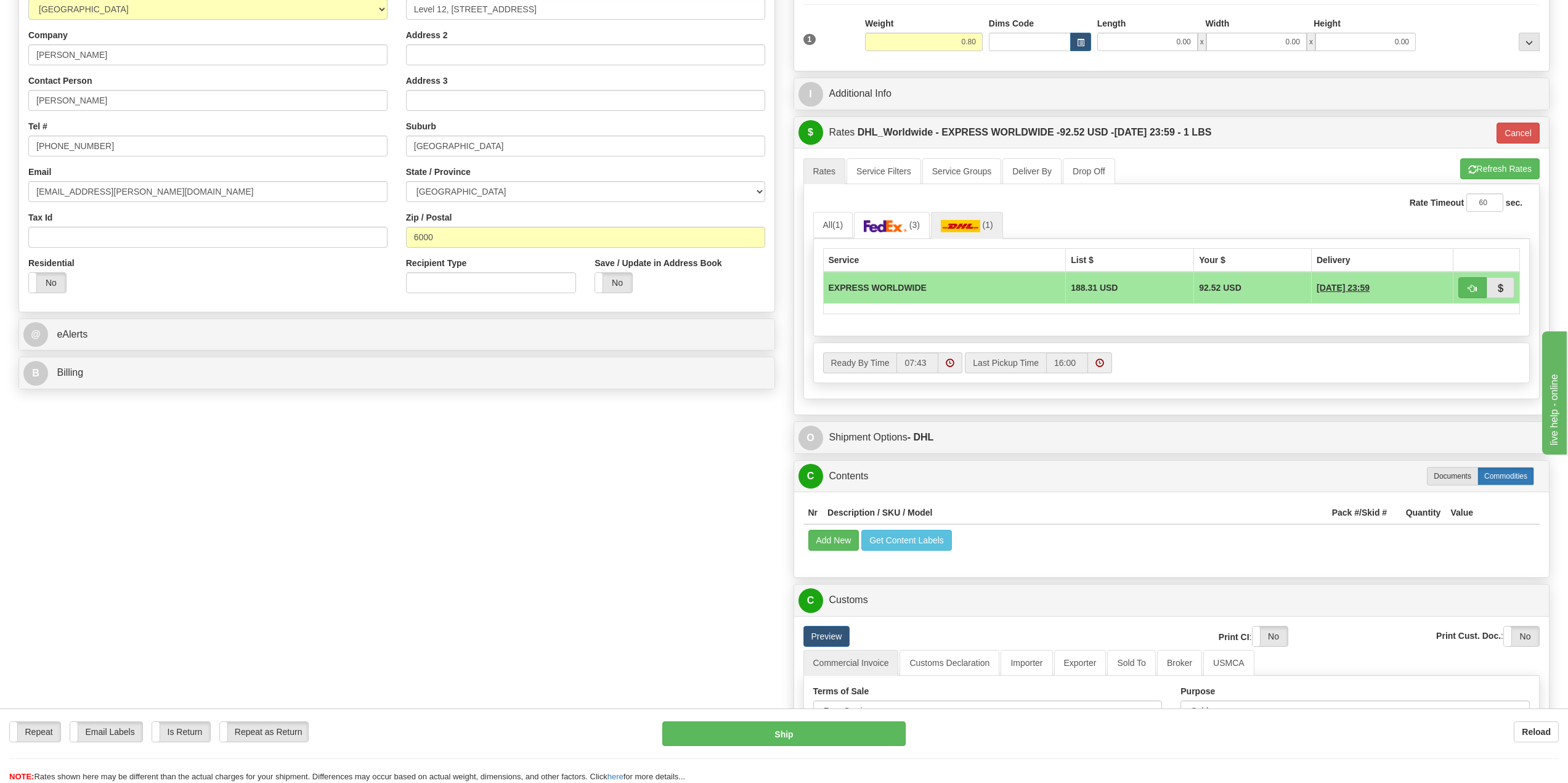
click at [1508, 478] on label "Commodities" at bounding box center [1505, 476] width 56 height 18
click at [831, 543] on button "Add New" at bounding box center [833, 540] width 51 height 21
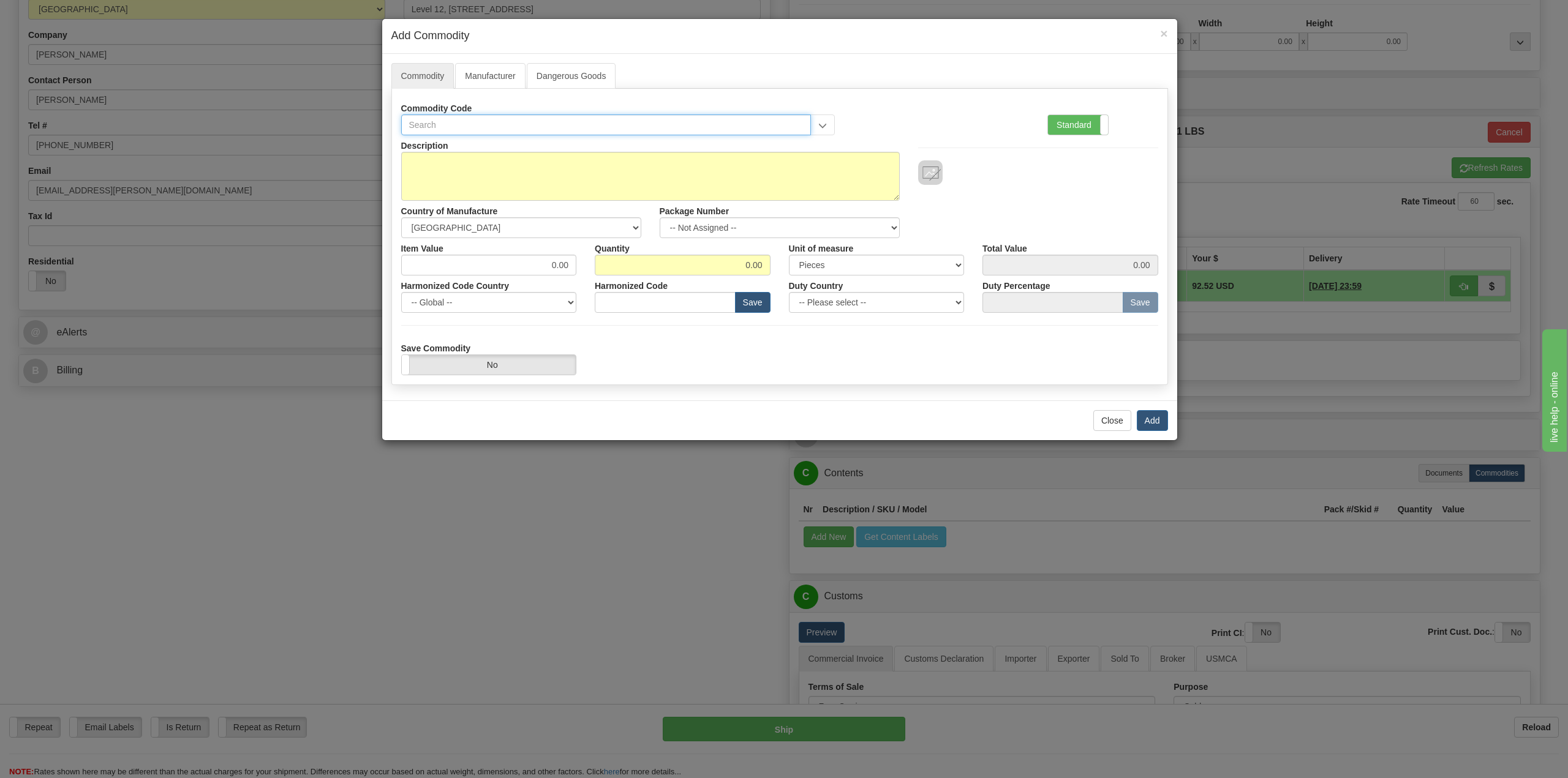
click at [489, 129] on input "text" at bounding box center [606, 124] width 410 height 20
click at [633, 127] on input "text" at bounding box center [606, 124] width 410 height 20
type input "Badge"
click at [553, 149] on div "BADGE - Company badge" at bounding box center [615, 144] width 422 height 14
click at [522, 307] on select "-- Global -- [GEOGRAPHIC_DATA] [GEOGRAPHIC_DATA] [GEOGRAPHIC_DATA] [GEOGRAPHIC_…" at bounding box center [489, 302] width 176 height 20
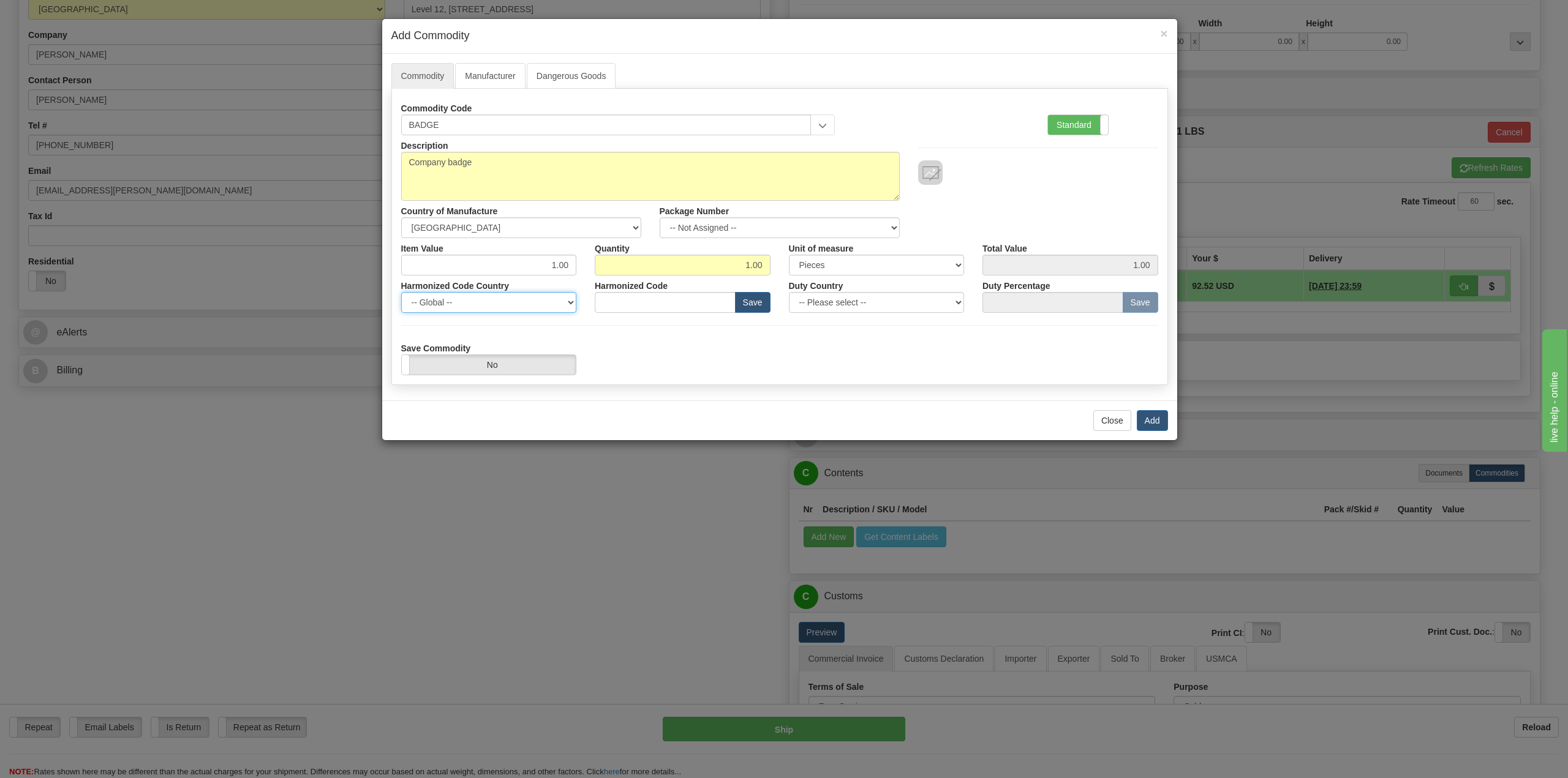
select select "AU"
click at [401, 292] on select "-- Global -- [GEOGRAPHIC_DATA] [GEOGRAPHIC_DATA] [GEOGRAPHIC_DATA] [GEOGRAPHIC_…" at bounding box center [489, 302] width 176 height 20
click at [828, 345] on div "Save Commodity Yes No" at bounding box center [780, 356] width 775 height 37
click at [868, 303] on select "-- Please select -- [GEOGRAPHIC_DATA] [GEOGRAPHIC_DATA] [GEOGRAPHIC_DATA] [GEOG…" at bounding box center [877, 302] width 176 height 20
drag, startPoint x: 716, startPoint y: 373, endPoint x: 718, endPoint y: 360, distance: 13.2
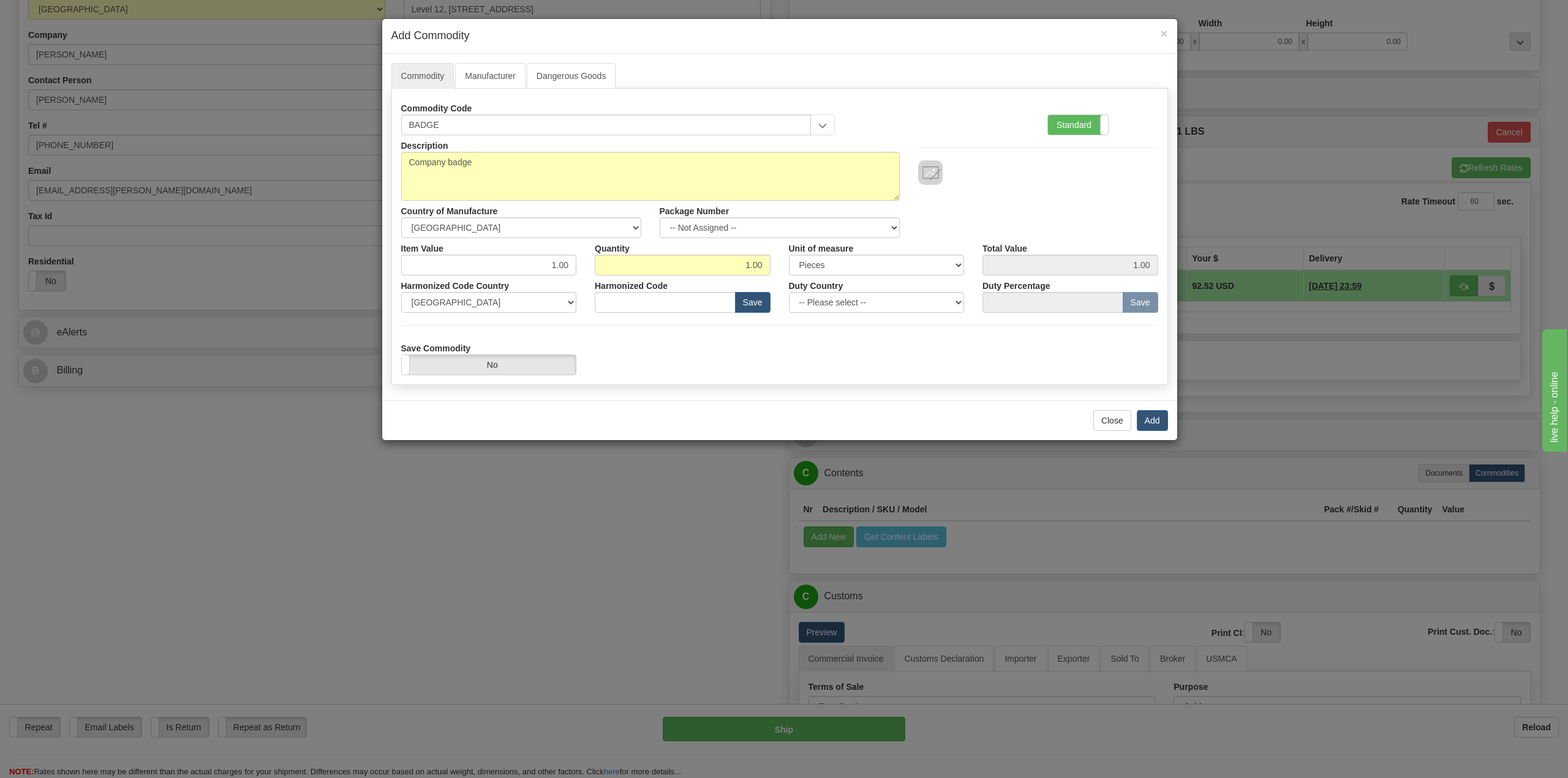
click at [717, 372] on div "Save Commodity Yes No" at bounding box center [780, 356] width 775 height 37
click at [526, 359] on label "No" at bounding box center [489, 365] width 174 height 20
click at [1064, 118] on label "Standard" at bounding box center [1077, 125] width 60 height 20
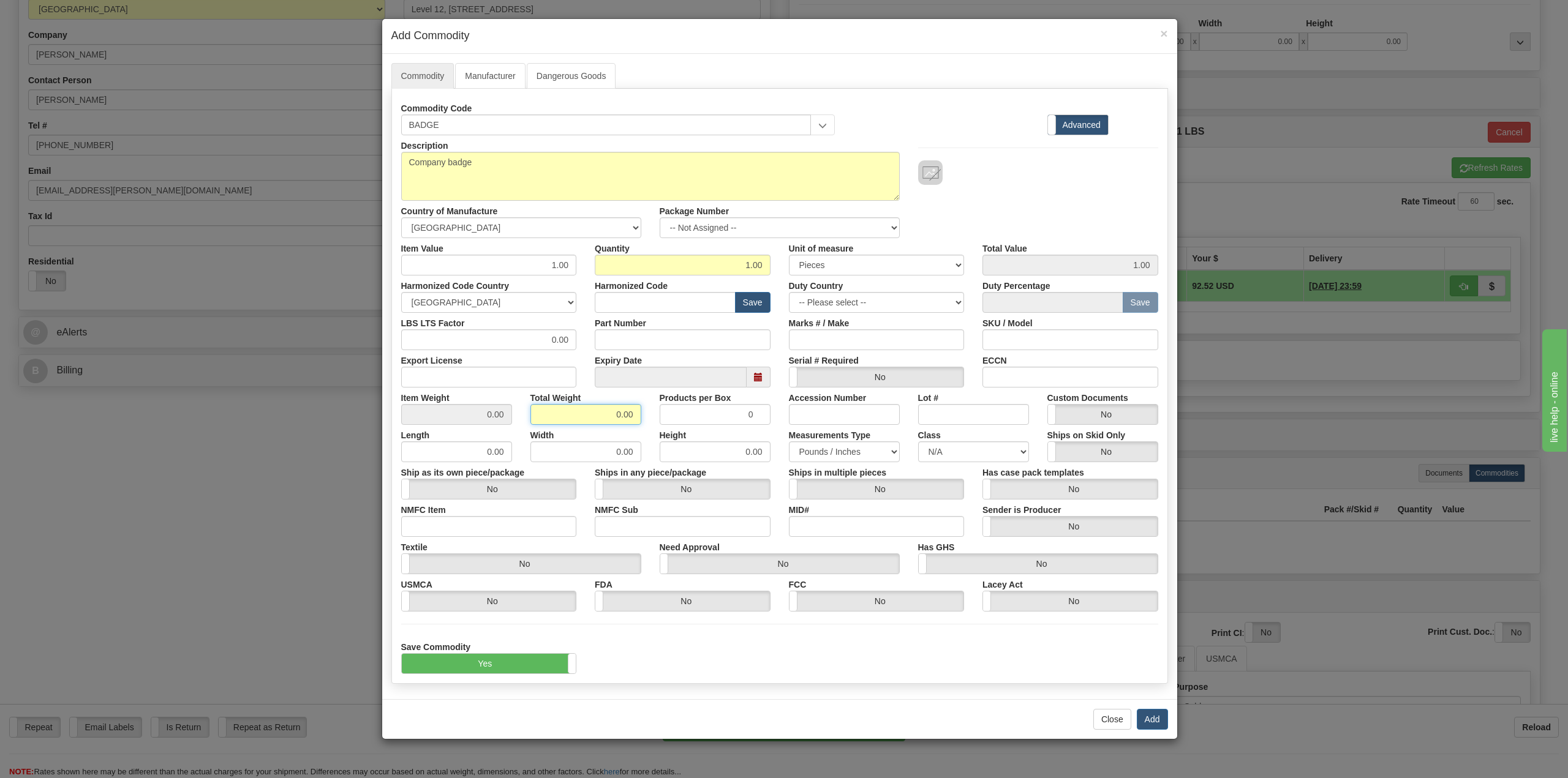
drag, startPoint x: 590, startPoint y: 416, endPoint x: 660, endPoint y: 403, distance: 71.2
click at [660, 403] on div "Item Weight 0.00 Total Weight 0.00 Products per Box 0 Accession Number Lot # Cu…" at bounding box center [780, 406] width 775 height 37
type input ".8"
type input "0.8000"
click at [1149, 724] on button "Add" at bounding box center [1152, 719] width 31 height 20
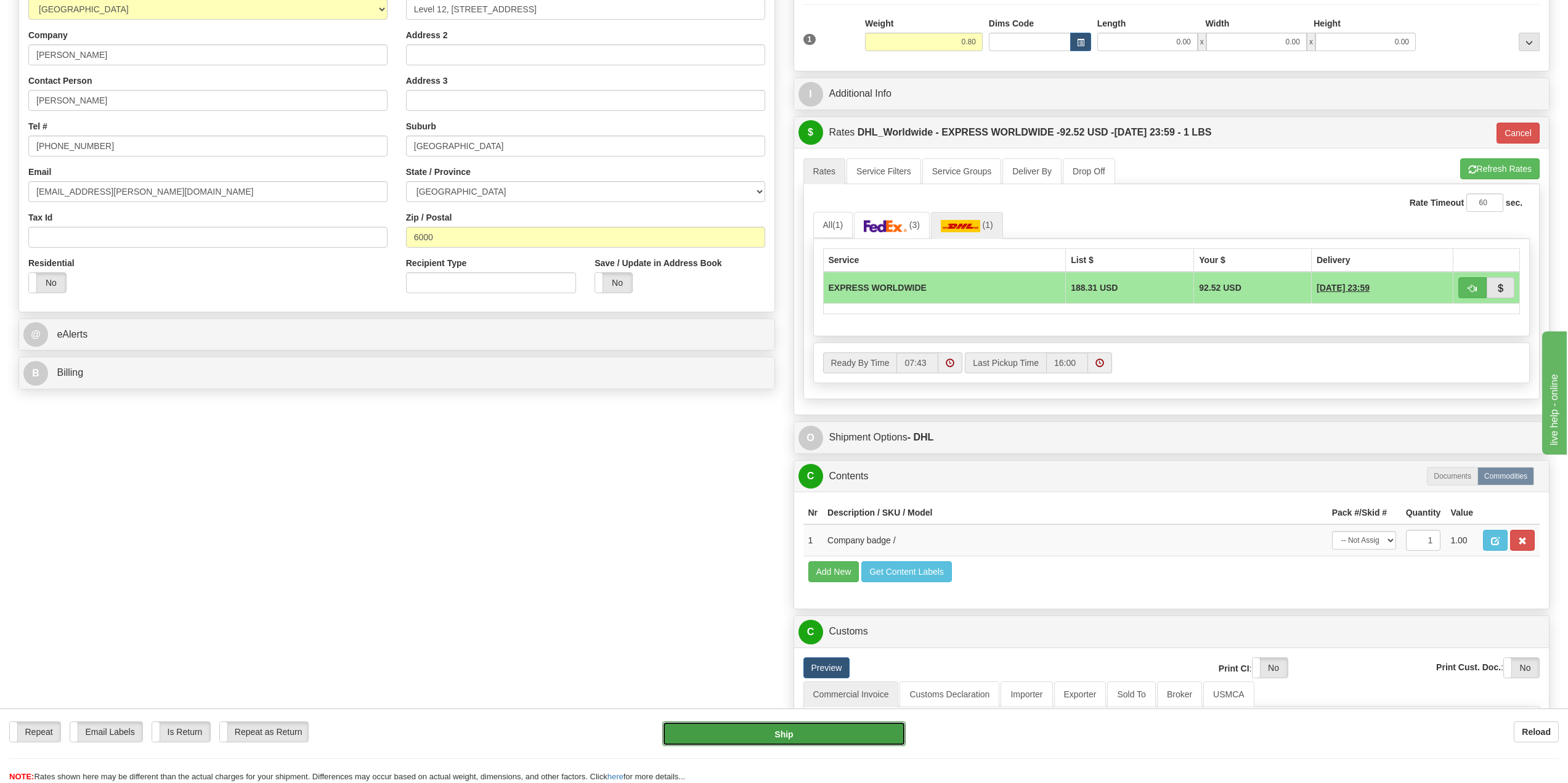
click at [775, 733] on button "Ship" at bounding box center [784, 733] width 243 height 24
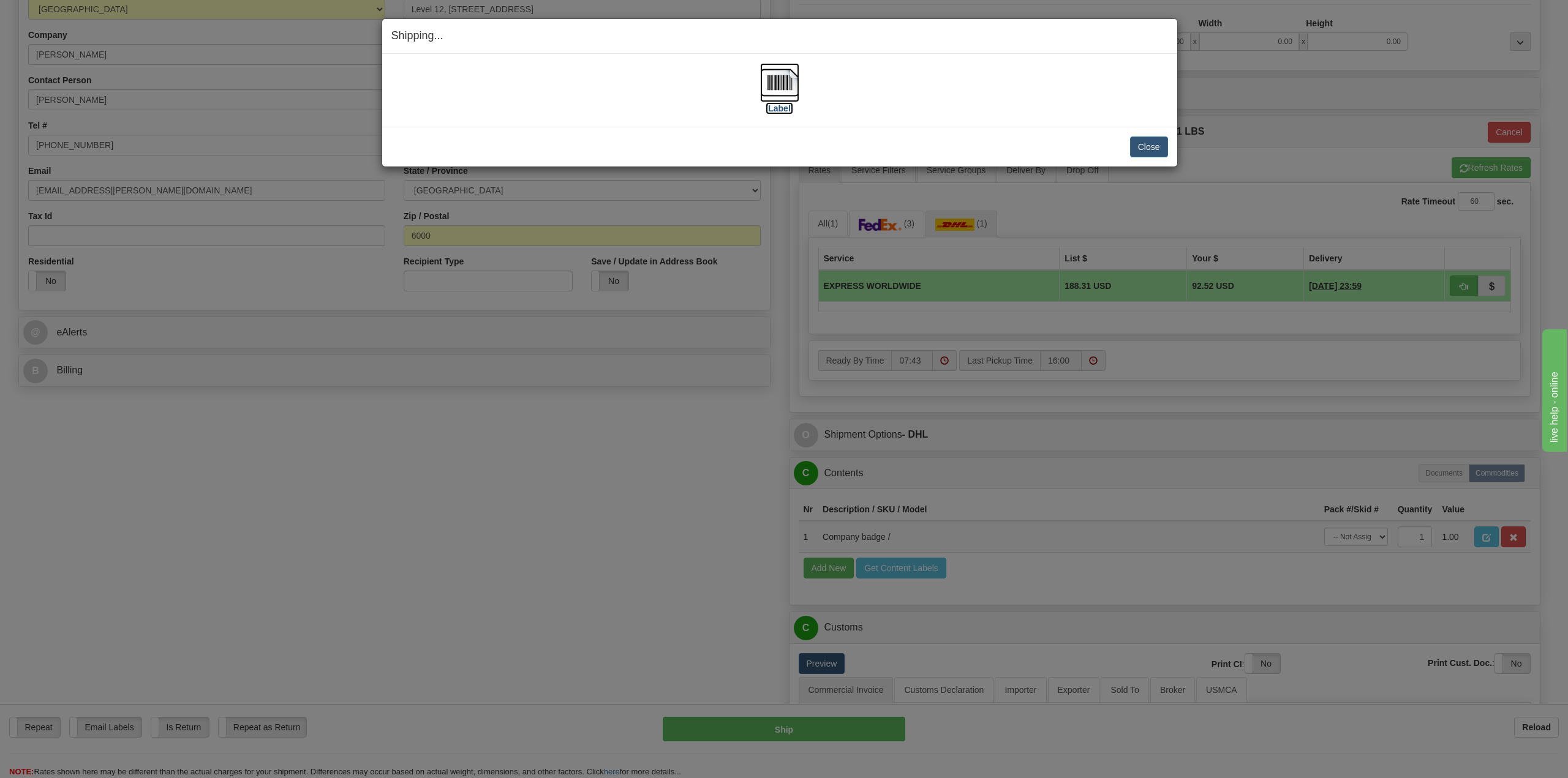
click at [771, 79] on img at bounding box center [780, 83] width 39 height 39
click at [1151, 148] on button "Close" at bounding box center [1149, 146] width 38 height 20
